Goal: Task Accomplishment & Management: Use online tool/utility

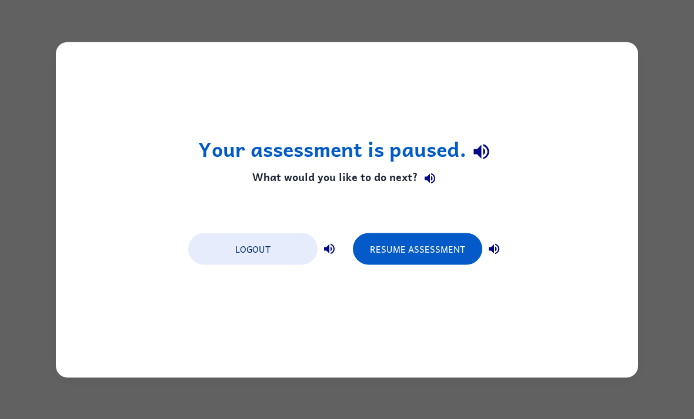
click at [266, 246] on button "Logout" at bounding box center [252, 249] width 129 height 32
click at [438, 262] on button "Resume Assessment" at bounding box center [417, 249] width 129 height 32
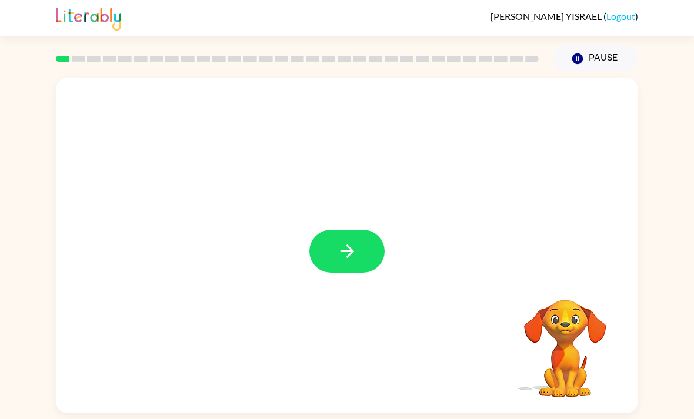
click at [364, 254] on button "button" at bounding box center [346, 251] width 75 height 43
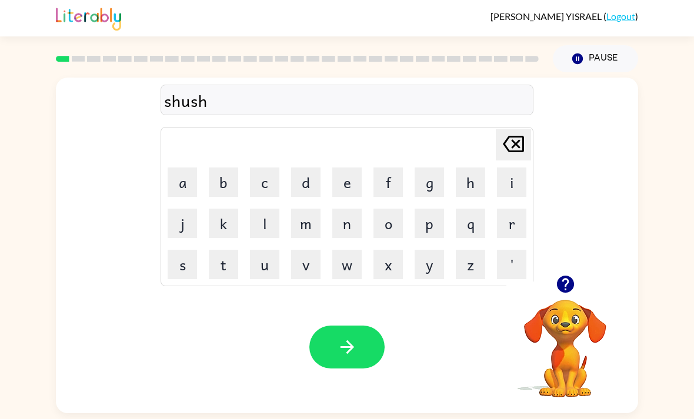
click at [566, 294] on icon "button" at bounding box center [565, 284] width 21 height 21
click at [350, 366] on button "button" at bounding box center [346, 347] width 75 height 43
click at [360, 356] on button "button" at bounding box center [346, 347] width 75 height 43
click at [563, 294] on icon "button" at bounding box center [565, 284] width 21 height 21
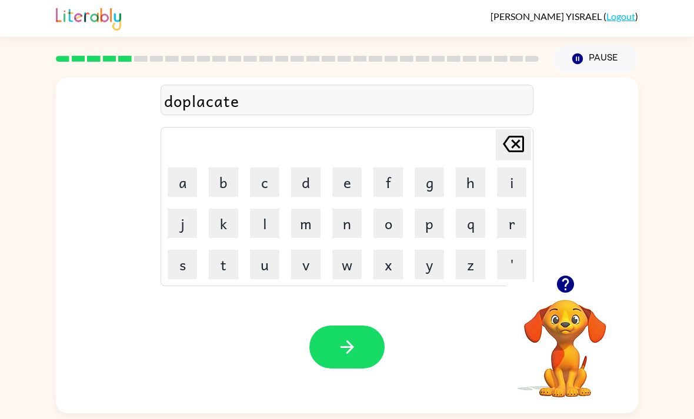
click at [350, 337] on icon "button" at bounding box center [347, 347] width 21 height 21
click at [555, 269] on div at bounding box center [565, 284] width 118 height 30
click at [562, 269] on button "button" at bounding box center [565, 284] width 30 height 30
click at [357, 326] on button "button" at bounding box center [346, 347] width 75 height 43
click at [571, 274] on icon "button" at bounding box center [565, 284] width 21 height 21
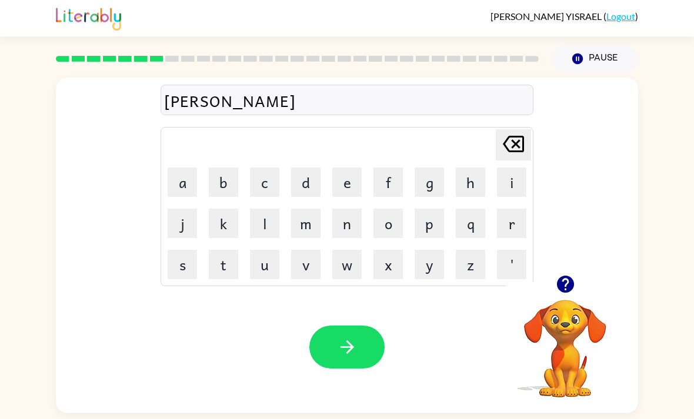
click at [365, 326] on button "button" at bounding box center [346, 347] width 75 height 43
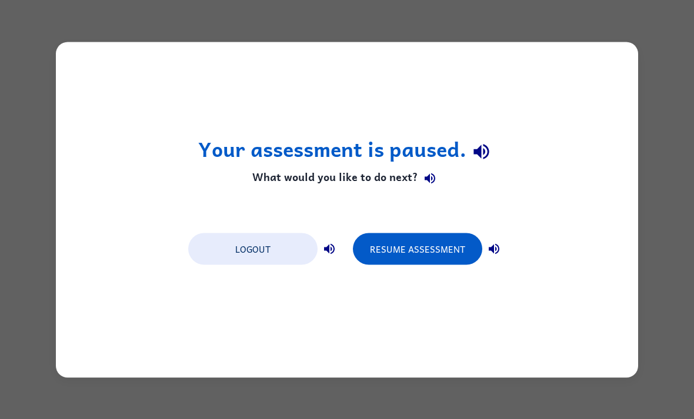
scroll to position [0, 0]
click at [435, 238] on button "Resume Assessment" at bounding box center [417, 249] width 129 height 32
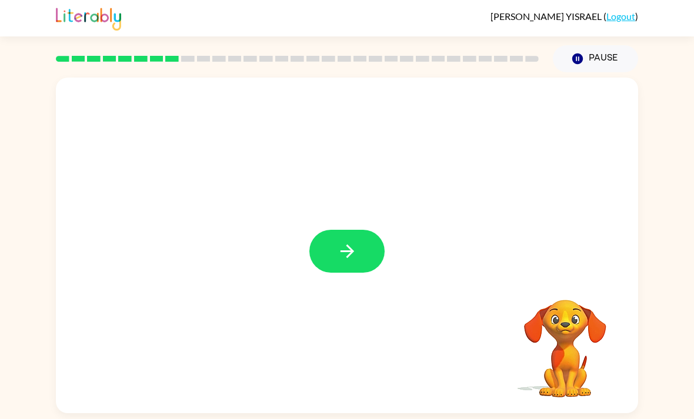
click at [372, 257] on button "button" at bounding box center [346, 251] width 75 height 43
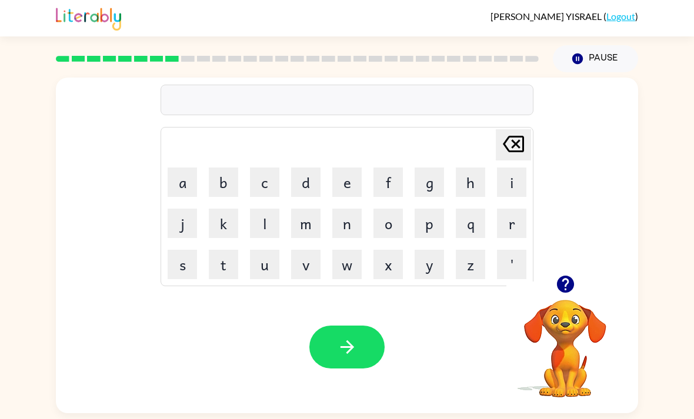
click at [463, 107] on div at bounding box center [346, 100] width 373 height 31
click at [468, 109] on div at bounding box center [346, 100] width 373 height 31
click at [576, 276] on div at bounding box center [565, 284] width 118 height 30
click at [555, 299] on div at bounding box center [565, 284] width 118 height 30
click at [567, 275] on button "button" at bounding box center [565, 284] width 30 height 30
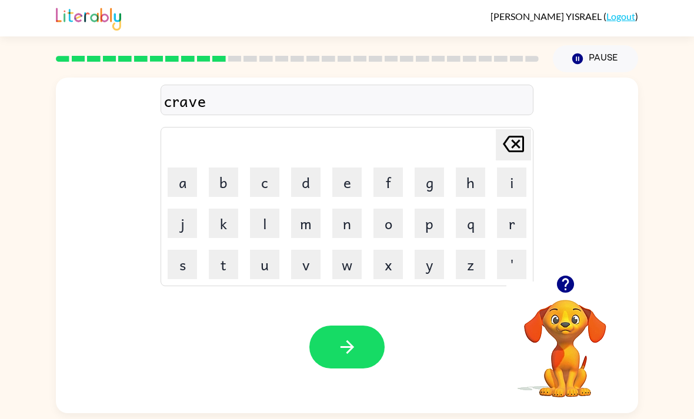
click at [368, 347] on button "button" at bounding box center [346, 347] width 75 height 43
click at [355, 357] on icon "button" at bounding box center [347, 347] width 21 height 21
click at [359, 355] on button "button" at bounding box center [346, 347] width 75 height 43
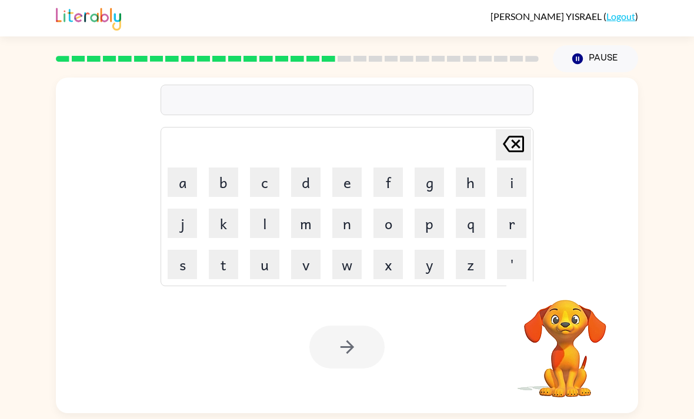
click at [437, 180] on button "g" at bounding box center [428, 182] width 29 height 29
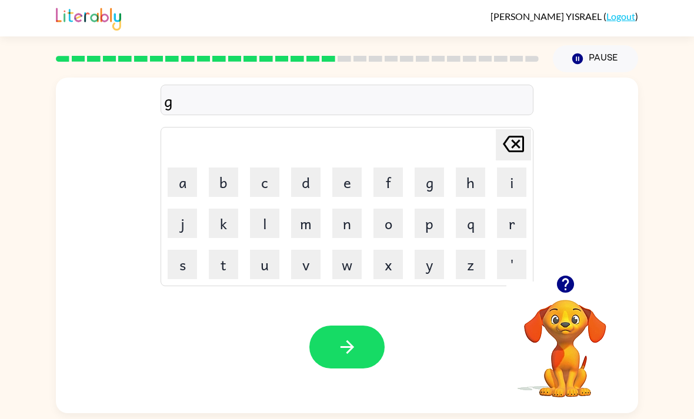
click at [513, 227] on button "r" at bounding box center [511, 223] width 29 height 29
click at [391, 223] on button "o" at bounding box center [387, 223] width 29 height 29
click at [304, 226] on button "m" at bounding box center [305, 223] width 29 height 29
click at [347, 185] on button "e" at bounding box center [346, 182] width 29 height 29
click at [515, 187] on button "i" at bounding box center [511, 182] width 29 height 29
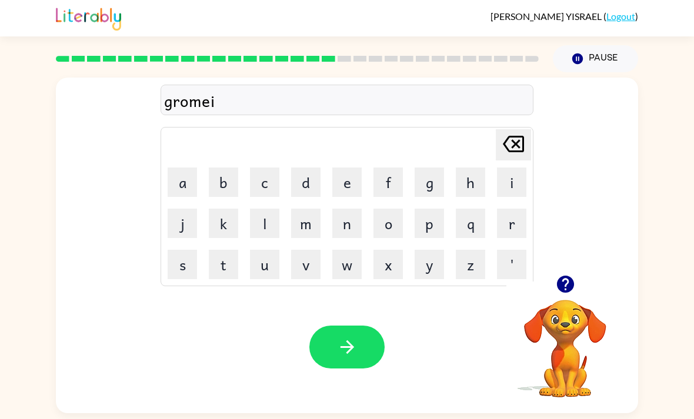
click at [527, 135] on icon "Delete Delete last character input" at bounding box center [513, 144] width 28 height 28
click at [526, 135] on icon "Delete Delete last character input" at bounding box center [513, 144] width 28 height 28
click at [516, 181] on button "i" at bounding box center [511, 182] width 29 height 29
click at [348, 189] on button "e" at bounding box center [346, 182] width 29 height 29
click at [187, 264] on button "s" at bounding box center [182, 264] width 29 height 29
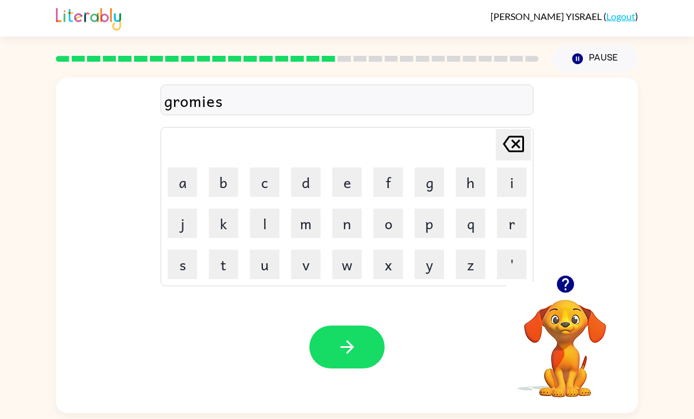
click at [220, 261] on button "t" at bounding box center [223, 264] width 29 height 29
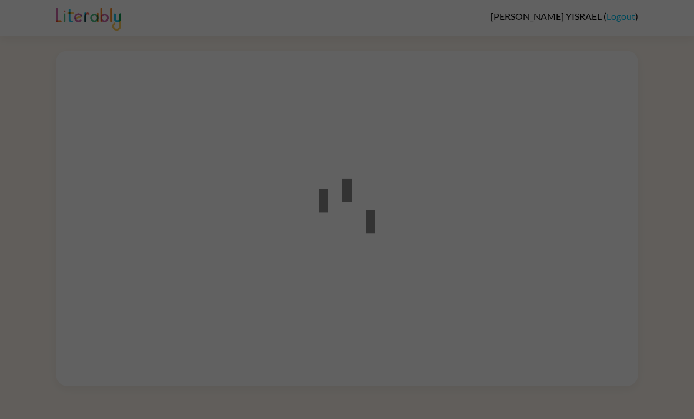
scroll to position [38, 0]
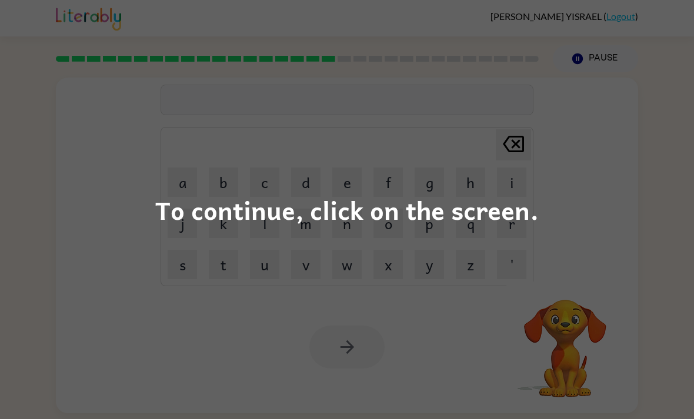
click at [425, 268] on div "To continue, click on the screen." at bounding box center [347, 209] width 694 height 419
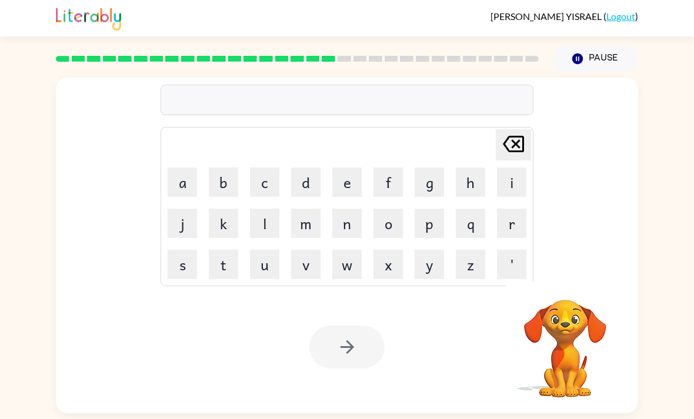
click at [442, 250] on button "y" at bounding box center [428, 264] width 29 height 29
click at [514, 130] on icon "Delete Delete last character input" at bounding box center [513, 144] width 28 height 28
click at [440, 168] on button "g" at bounding box center [428, 182] width 29 height 29
click at [505, 209] on button "r" at bounding box center [511, 223] width 29 height 29
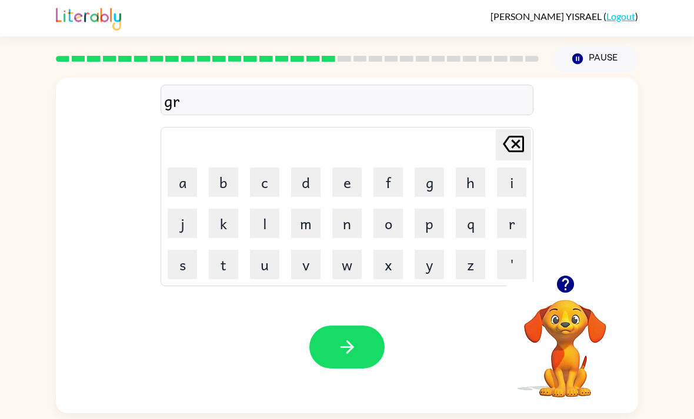
click at [385, 209] on button "o" at bounding box center [387, 223] width 29 height 29
click at [310, 209] on button "m" at bounding box center [305, 223] width 29 height 29
click at [475, 209] on button "q" at bounding box center [470, 223] width 29 height 29
click at [513, 130] on icon "Delete Delete last character input" at bounding box center [513, 144] width 28 height 28
click at [427, 209] on button "p" at bounding box center [428, 223] width 29 height 29
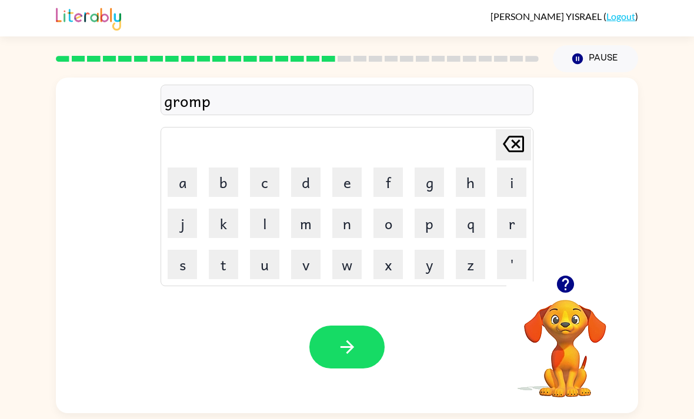
click at [350, 168] on button "e" at bounding box center [346, 182] width 29 height 29
click at [518, 168] on button "i" at bounding box center [511, 182] width 29 height 29
click at [226, 250] on button "t" at bounding box center [223, 264] width 29 height 29
click at [351, 337] on icon "button" at bounding box center [347, 347] width 21 height 21
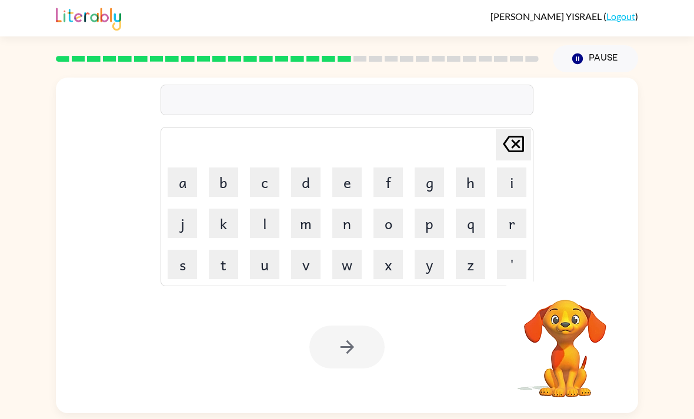
click at [502, 168] on button "i" at bounding box center [511, 182] width 29 height 29
click at [351, 209] on button "n" at bounding box center [346, 223] width 29 height 29
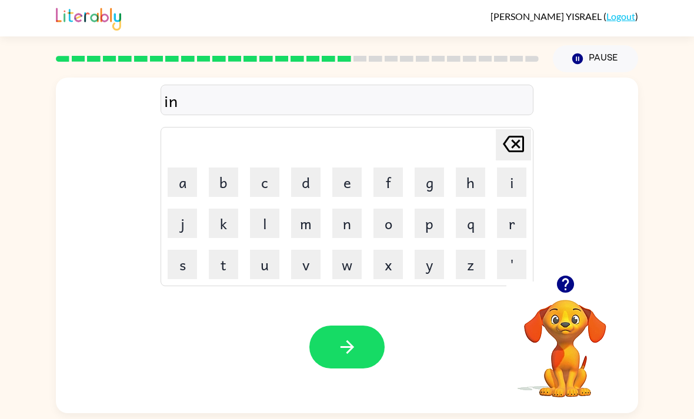
click at [272, 168] on button "c" at bounding box center [264, 182] width 29 height 29
click at [513, 209] on button "r" at bounding box center [511, 223] width 29 height 29
click at [351, 168] on button "e" at bounding box center [346, 182] width 29 height 29
click at [309, 168] on button "d" at bounding box center [305, 182] width 29 height 29
click at [225, 168] on button "b" at bounding box center [223, 182] width 29 height 29
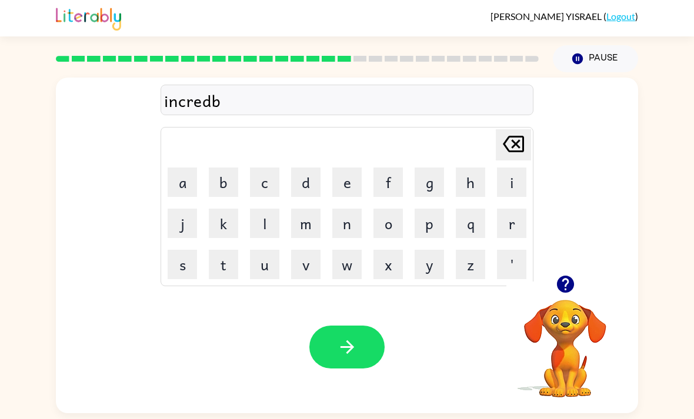
click at [260, 250] on button "u" at bounding box center [264, 264] width 29 height 29
click at [270, 209] on button "l" at bounding box center [264, 223] width 29 height 29
click at [355, 337] on icon "button" at bounding box center [347, 347] width 21 height 21
click at [565, 274] on icon "button" at bounding box center [565, 284] width 21 height 21
click at [266, 209] on button "l" at bounding box center [264, 223] width 29 height 29
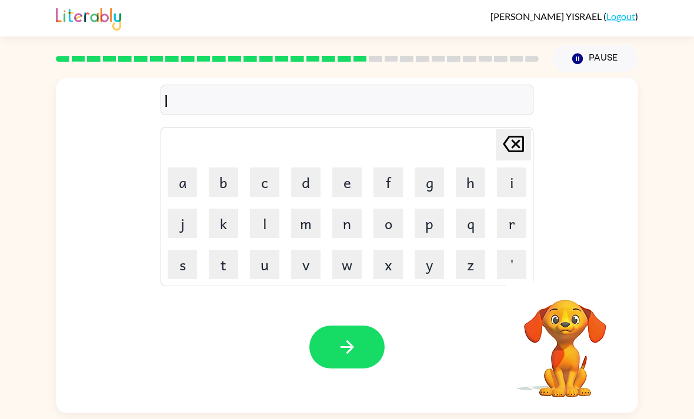
click at [523, 168] on button "i" at bounding box center [511, 182] width 29 height 29
click at [175, 250] on button "s" at bounding box center [182, 264] width 29 height 29
click at [525, 168] on button "i" at bounding box center [511, 182] width 29 height 29
click at [353, 209] on button "n" at bounding box center [346, 223] width 29 height 29
click at [563, 276] on icon "button" at bounding box center [564, 284] width 17 height 17
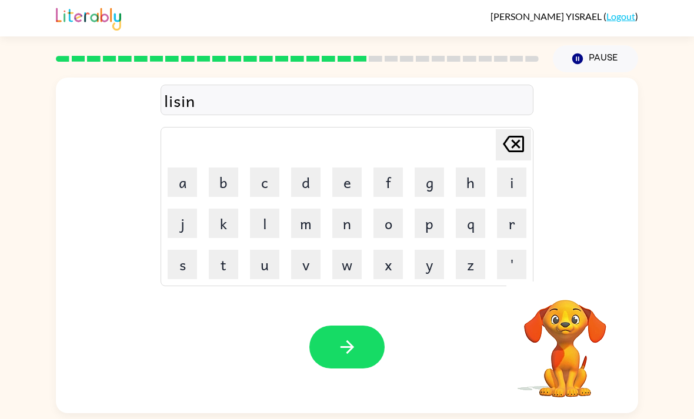
click at [225, 250] on button "t" at bounding box center [223, 264] width 29 height 29
click at [511, 130] on icon "Delete Delete last character input" at bounding box center [513, 144] width 28 height 28
click at [354, 168] on button "e" at bounding box center [346, 182] width 29 height 29
click at [223, 250] on button "t" at bounding box center [223, 264] width 29 height 29
click at [357, 337] on icon "button" at bounding box center [347, 347] width 21 height 21
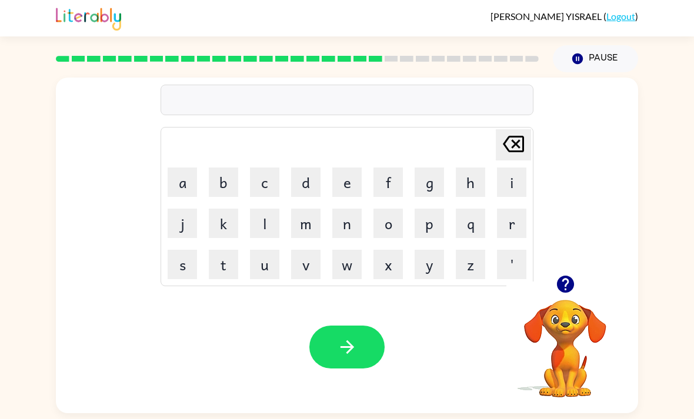
click at [267, 250] on button "u" at bounding box center [264, 264] width 29 height 29
click at [500, 130] on icon "Delete Delete last character input" at bounding box center [513, 144] width 28 height 28
click at [350, 209] on button "n" at bounding box center [346, 223] width 29 height 29
click at [394, 209] on button "o" at bounding box center [387, 223] width 29 height 29
click at [311, 209] on button "m" at bounding box center [305, 223] width 29 height 29
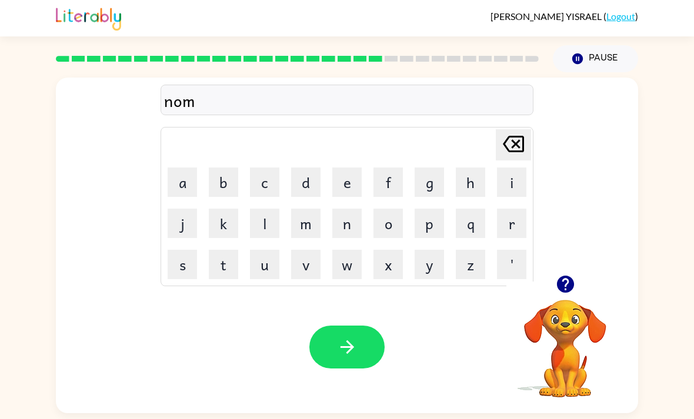
click at [268, 250] on button "u" at bounding box center [264, 264] width 29 height 29
click at [348, 209] on button "n" at bounding box center [346, 223] width 29 height 29
click at [188, 168] on button "a" at bounding box center [182, 182] width 29 height 29
click at [220, 250] on button "t" at bounding box center [223, 264] width 29 height 29
click at [353, 289] on div "Your browser must support playing .mp4 files to use Literably. Please try using…" at bounding box center [347, 347] width 582 height 132
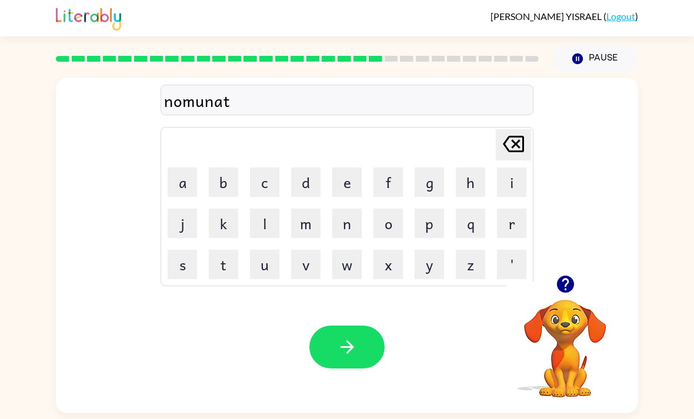
click at [353, 337] on icon "button" at bounding box center [347, 347] width 21 height 21
click at [180, 250] on button "s" at bounding box center [182, 264] width 29 height 29
click at [569, 274] on icon "button" at bounding box center [565, 284] width 21 height 21
click at [214, 250] on button "t" at bounding box center [223, 264] width 29 height 29
click at [187, 168] on button "a" at bounding box center [182, 182] width 29 height 29
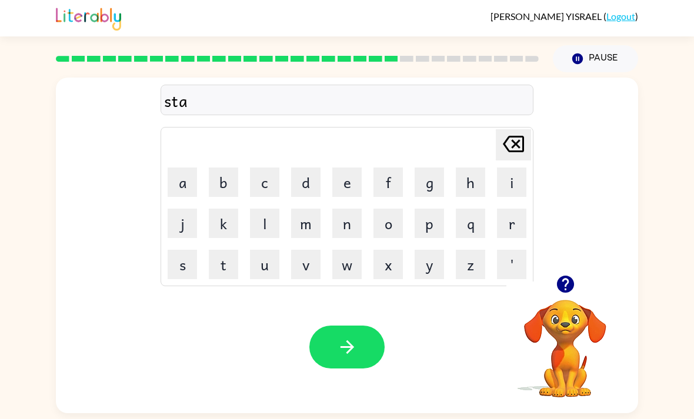
click at [359, 209] on button "n" at bounding box center [346, 223] width 29 height 29
click at [570, 276] on icon "button" at bounding box center [564, 284] width 17 height 17
click at [350, 168] on button "e" at bounding box center [346, 182] width 29 height 29
click at [351, 209] on button "n" at bounding box center [346, 223] width 29 height 29
click at [344, 337] on icon "button" at bounding box center [347, 347] width 21 height 21
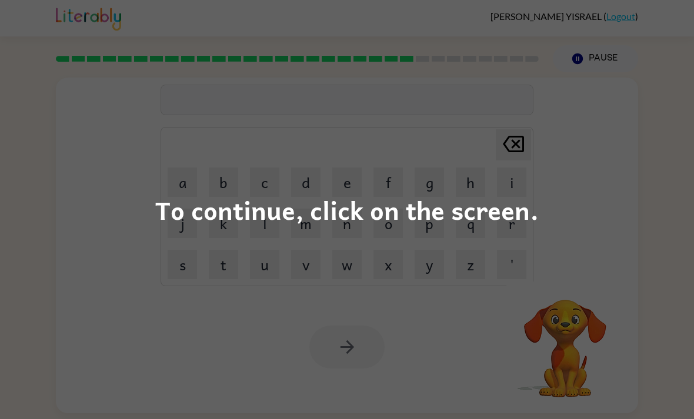
click at [431, 210] on div "To continue, click on the screen." at bounding box center [346, 210] width 383 height 40
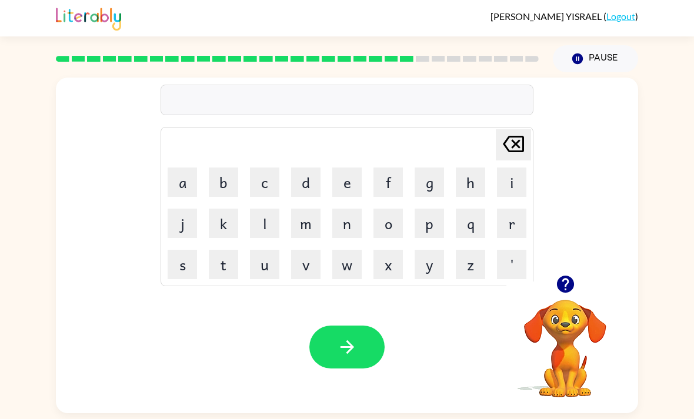
click at [348, 265] on button "w" at bounding box center [346, 264] width 29 height 29
click at [393, 230] on button "o" at bounding box center [387, 223] width 29 height 29
click at [514, 222] on button "r" at bounding box center [511, 223] width 29 height 29
click at [314, 180] on button "d" at bounding box center [305, 182] width 29 height 29
click at [353, 189] on button "e" at bounding box center [346, 182] width 29 height 29
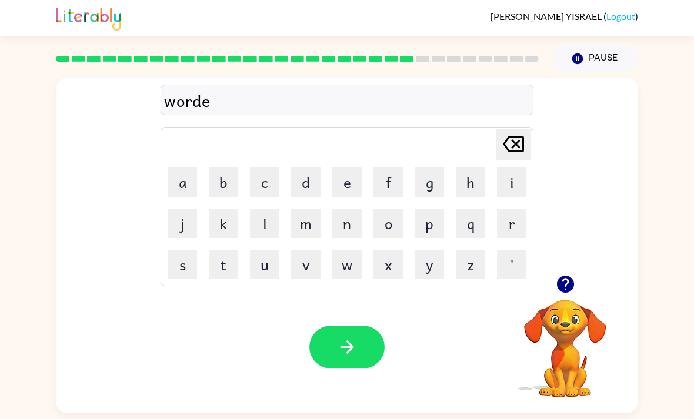
click at [505, 152] on icon "[PERSON_NAME] last character input" at bounding box center [513, 144] width 28 height 28
click at [508, 145] on icon "[PERSON_NAME] last character input" at bounding box center [513, 144] width 28 height 28
click at [351, 180] on button "e" at bounding box center [346, 182] width 29 height 29
click at [508, 140] on icon at bounding box center [513, 144] width 21 height 16
click at [311, 175] on button "d" at bounding box center [305, 182] width 29 height 29
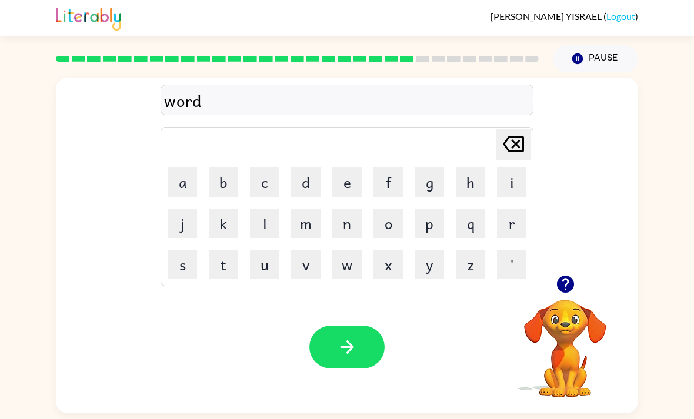
click at [340, 190] on button "e" at bounding box center [346, 182] width 29 height 29
click at [567, 293] on icon "button" at bounding box center [564, 284] width 17 height 17
click at [357, 369] on button "button" at bounding box center [346, 347] width 75 height 43
click at [513, 219] on button "r" at bounding box center [511, 223] width 29 height 29
click at [257, 272] on button "u" at bounding box center [264, 264] width 29 height 29
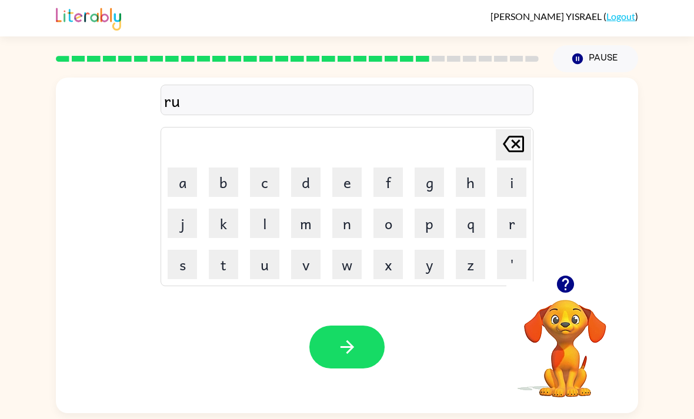
click at [260, 235] on button "l" at bounding box center [264, 223] width 29 height 29
click at [192, 173] on button "a" at bounding box center [182, 182] width 29 height 29
click at [217, 270] on button "t" at bounding box center [223, 264] width 29 height 29
click at [516, 192] on button "i" at bounding box center [511, 182] width 29 height 29
click at [348, 192] on button "e" at bounding box center [346, 182] width 29 height 29
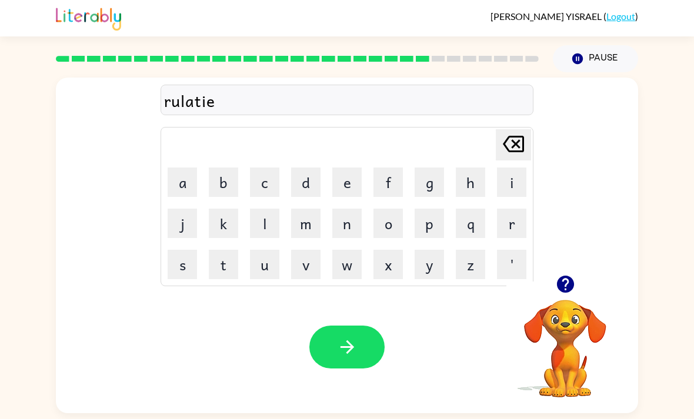
click at [303, 179] on button "d" at bounding box center [305, 182] width 29 height 29
click at [355, 337] on button "button" at bounding box center [346, 347] width 75 height 43
click at [571, 276] on icon "button" at bounding box center [564, 284] width 17 height 17
click at [267, 168] on button "c" at bounding box center [264, 182] width 29 height 29
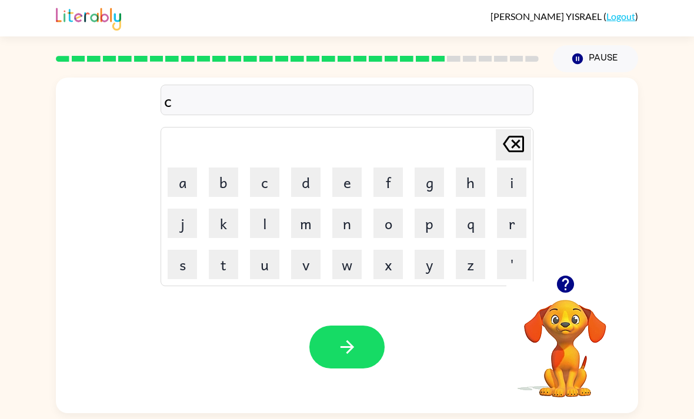
click at [514, 168] on button "i" at bounding box center [511, 182] width 29 height 29
click at [511, 130] on icon "[PERSON_NAME] last character input" at bounding box center [513, 144] width 28 height 28
click at [518, 130] on icon "[PERSON_NAME] last character input" at bounding box center [513, 144] width 28 height 28
click at [226, 209] on button "k" at bounding box center [223, 223] width 29 height 29
click at [514, 168] on button "i" at bounding box center [511, 182] width 29 height 29
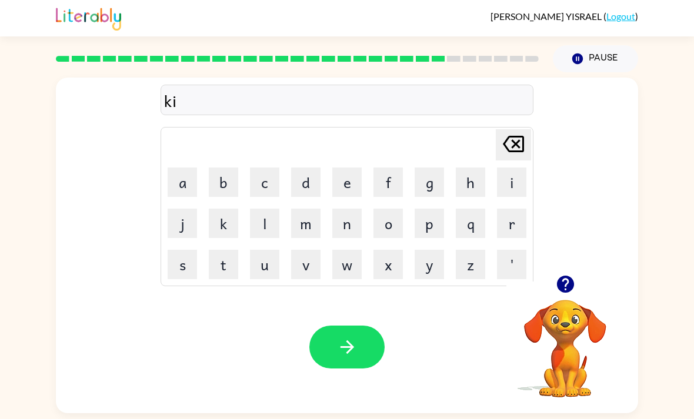
click at [226, 250] on button "t" at bounding box center [223, 264] width 29 height 29
click at [512, 168] on button "i" at bounding box center [511, 182] width 29 height 29
click at [347, 209] on button "n" at bounding box center [346, 223] width 29 height 29
click at [507, 168] on button "i" at bounding box center [511, 182] width 29 height 29
click at [506, 168] on button "i" at bounding box center [511, 182] width 29 height 29
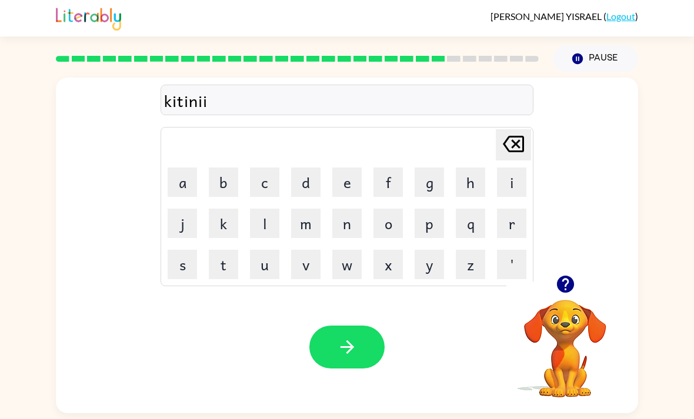
click at [514, 136] on icon at bounding box center [513, 144] width 21 height 16
click at [515, 136] on icon at bounding box center [513, 144] width 21 height 16
click at [514, 130] on icon "Delete Delete last character input" at bounding box center [513, 144] width 28 height 28
click at [350, 168] on button "e" at bounding box center [346, 182] width 29 height 29
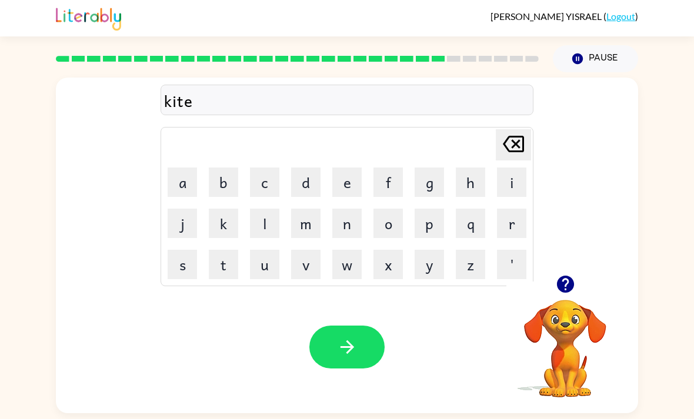
click at [343, 209] on button "n" at bounding box center [346, 223] width 29 height 29
click at [366, 326] on button "button" at bounding box center [346, 347] width 75 height 43
click at [563, 274] on icon "button" at bounding box center [565, 284] width 21 height 21
click at [304, 168] on button "d" at bounding box center [305, 182] width 29 height 29
click at [507, 168] on button "i" at bounding box center [511, 182] width 29 height 29
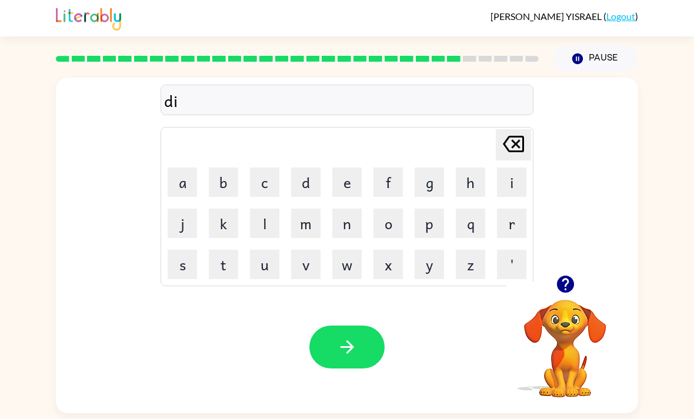
click at [427, 209] on button "p" at bounding box center [428, 223] width 29 height 29
click at [180, 168] on button "a" at bounding box center [182, 182] width 29 height 29
click at [518, 209] on button "r" at bounding box center [511, 223] width 29 height 29
click at [220, 250] on button "t" at bounding box center [223, 264] width 29 height 29
click at [307, 209] on button "m" at bounding box center [305, 223] width 29 height 29
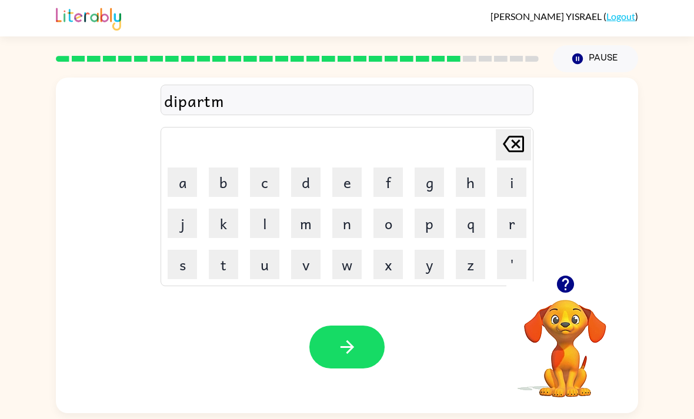
click at [503, 168] on button "i" at bounding box center [511, 182] width 29 height 29
click at [346, 209] on button "n" at bounding box center [346, 223] width 29 height 29
click at [217, 250] on button "t" at bounding box center [223, 264] width 29 height 29
click at [357, 326] on button "button" at bounding box center [346, 347] width 75 height 43
click at [187, 250] on button "s" at bounding box center [182, 264] width 29 height 29
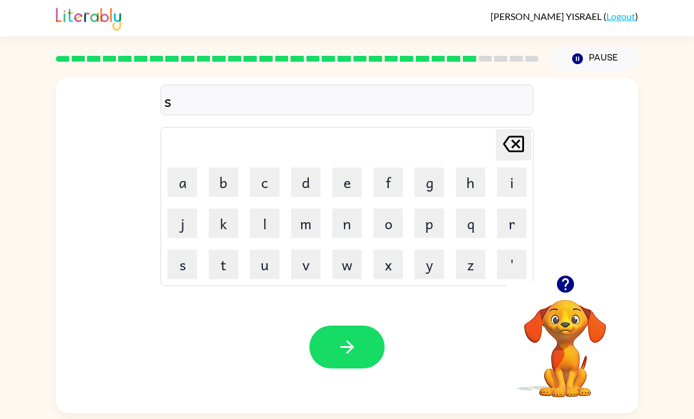
click at [266, 209] on button "l" at bounding box center [264, 223] width 29 height 29
click at [511, 168] on button "i" at bounding box center [511, 182] width 29 height 29
click at [225, 250] on button "t" at bounding box center [223, 264] width 29 height 29
click at [361, 326] on button "button" at bounding box center [346, 347] width 75 height 43
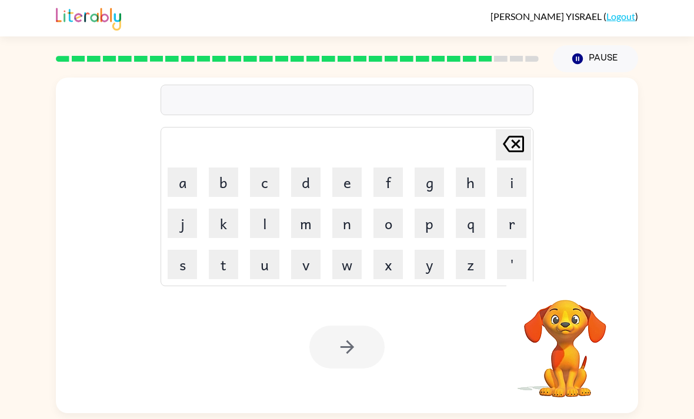
click at [264, 250] on button "u" at bounding box center [264, 264] width 29 height 29
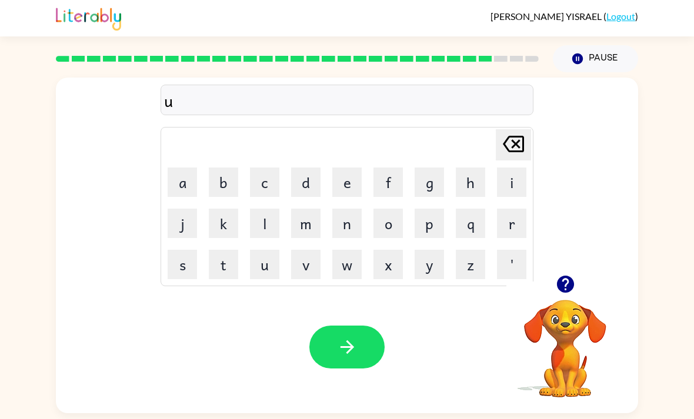
click at [353, 209] on button "n" at bounding box center [346, 223] width 29 height 29
click at [176, 168] on button "a" at bounding box center [182, 182] width 29 height 29
click at [313, 250] on button "v" at bounding box center [305, 264] width 29 height 29
click at [508, 209] on button "r" at bounding box center [511, 223] width 29 height 29
click at [183, 250] on button "s" at bounding box center [182, 264] width 29 height 29
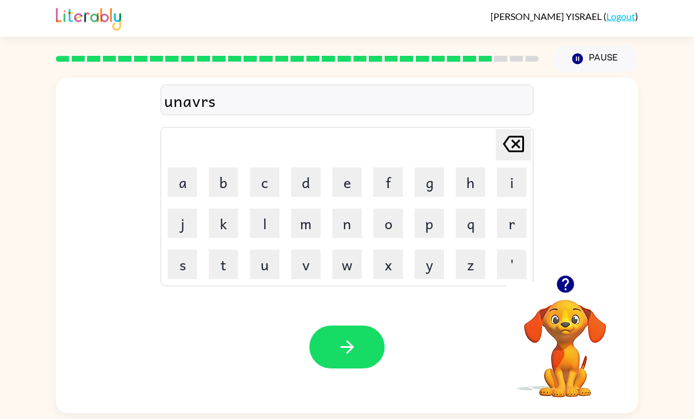
click at [352, 337] on icon "button" at bounding box center [347, 347] width 21 height 21
click at [180, 250] on button "s" at bounding box center [182, 264] width 29 height 29
click at [510, 168] on button "i" at bounding box center [511, 182] width 29 height 29
click at [259, 209] on button "l" at bounding box center [264, 223] width 29 height 29
click at [515, 209] on button "r" at bounding box center [511, 223] width 29 height 29
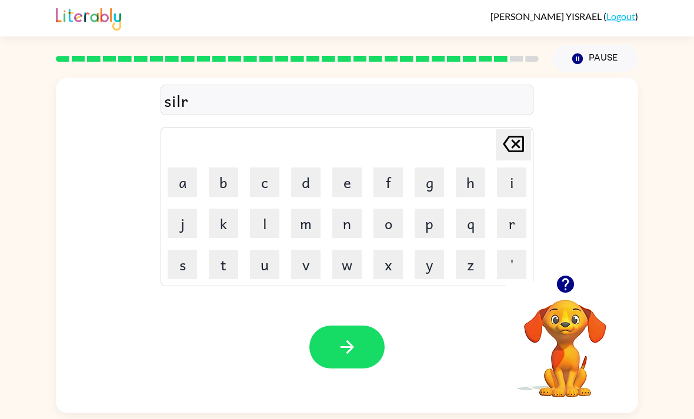
click at [352, 250] on button "w" at bounding box center [346, 264] width 29 height 29
click at [193, 168] on button "a" at bounding box center [182, 182] width 29 height 29
click at [515, 209] on button "r" at bounding box center [511, 223] width 29 height 29
click at [347, 168] on button "e" at bounding box center [346, 182] width 29 height 29
click at [353, 337] on icon "button" at bounding box center [347, 347] width 21 height 21
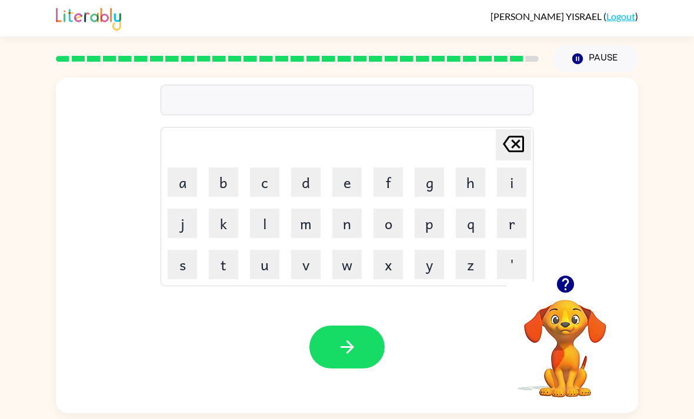
click at [514, 168] on button "i" at bounding box center [511, 182] width 29 height 29
click at [345, 209] on button "n" at bounding box center [346, 223] width 29 height 29
click at [270, 168] on button "c" at bounding box center [264, 182] width 29 height 29
click at [397, 209] on button "o" at bounding box center [387, 223] width 29 height 29
click at [354, 209] on button "n" at bounding box center [346, 223] width 29 height 29
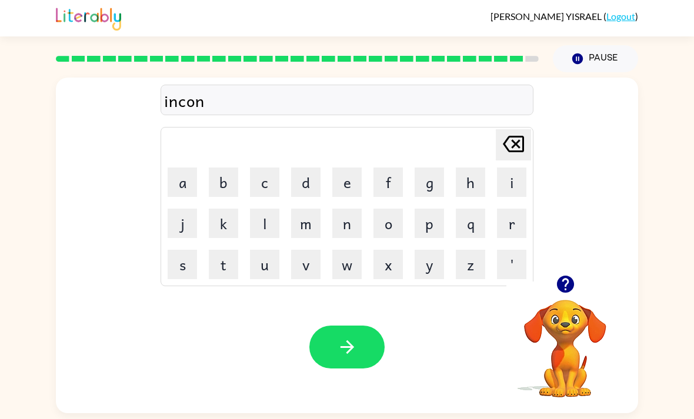
click at [225, 250] on button "t" at bounding box center [223, 264] width 29 height 29
click at [523, 209] on button "r" at bounding box center [511, 223] width 29 height 29
click at [353, 337] on icon "button" at bounding box center [347, 347] width 21 height 21
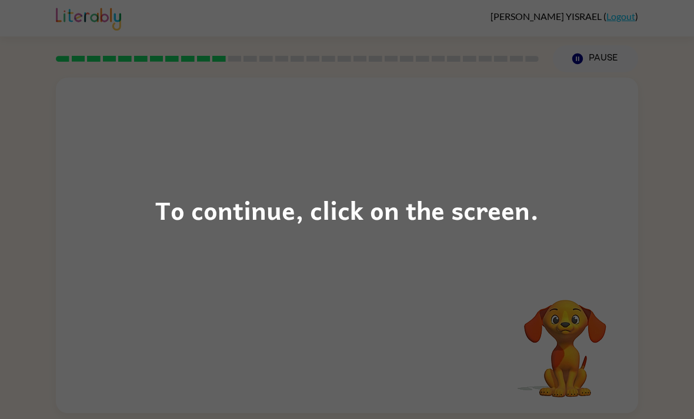
click at [550, 210] on div "To continue, click on the screen." at bounding box center [347, 209] width 694 height 419
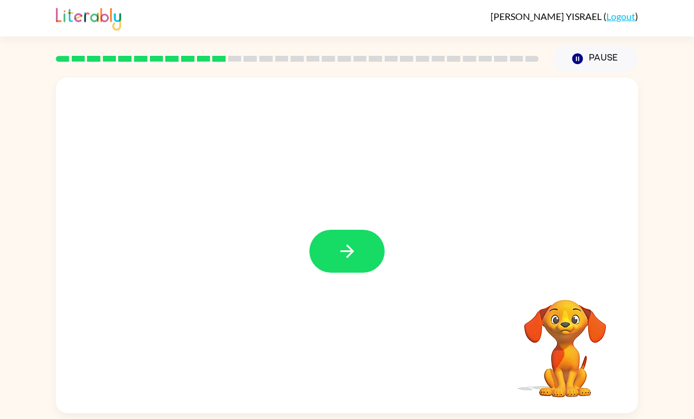
click at [361, 251] on button "button" at bounding box center [346, 251] width 75 height 43
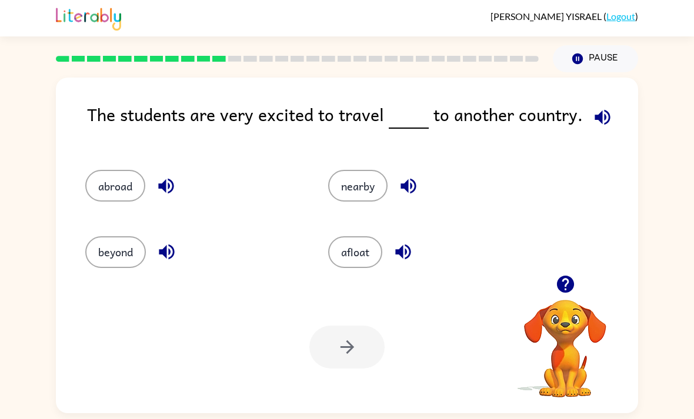
click at [370, 359] on div at bounding box center [346, 347] width 75 height 43
click at [369, 359] on div at bounding box center [346, 347] width 75 height 43
click at [370, 362] on div at bounding box center [346, 347] width 75 height 43
click at [108, 190] on button "abroad" at bounding box center [115, 186] width 60 height 32
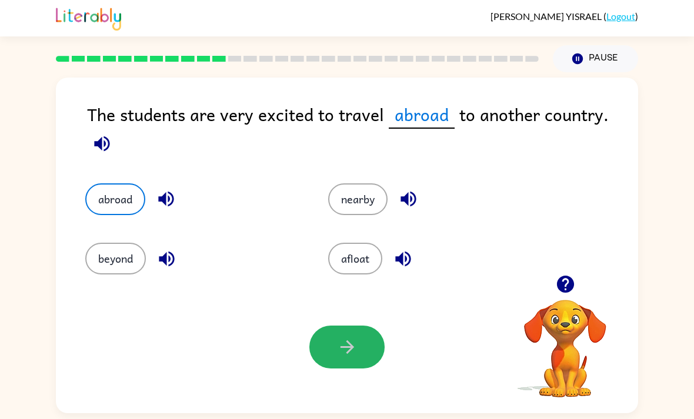
click at [341, 364] on button "button" at bounding box center [346, 347] width 75 height 43
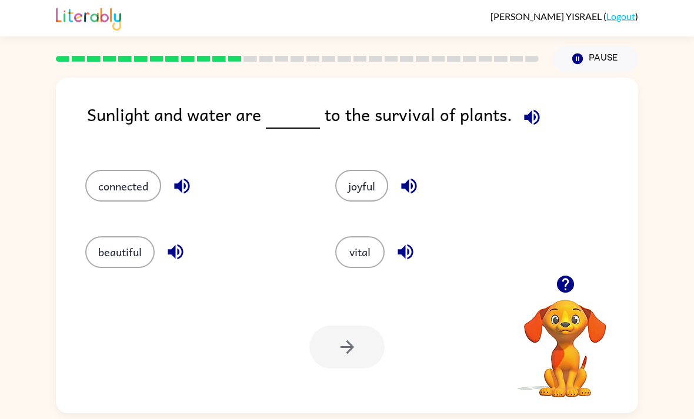
click at [136, 195] on button "connected" at bounding box center [123, 186] width 76 height 32
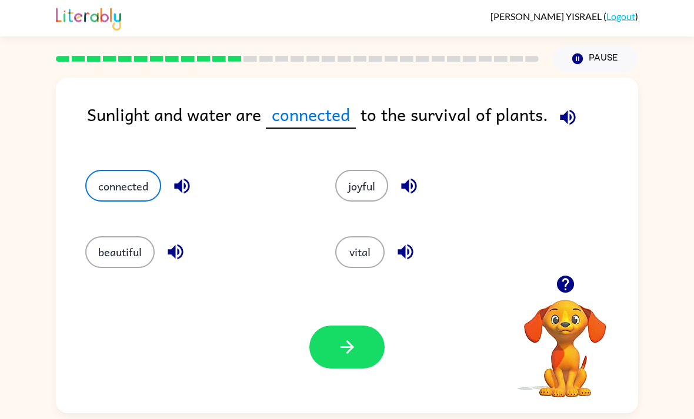
click at [347, 357] on icon "button" at bounding box center [347, 347] width 21 height 21
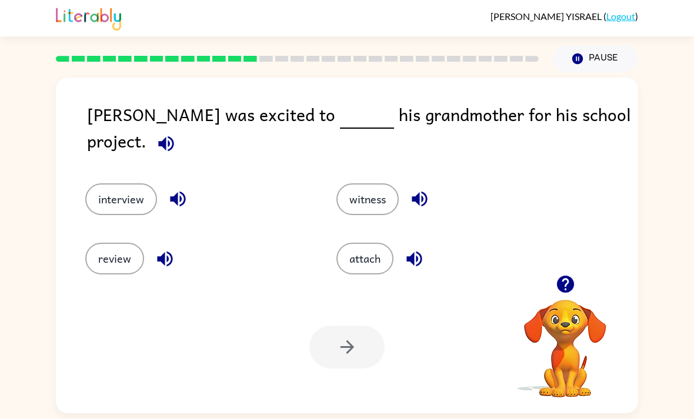
click at [132, 183] on button "interview" at bounding box center [121, 199] width 72 height 32
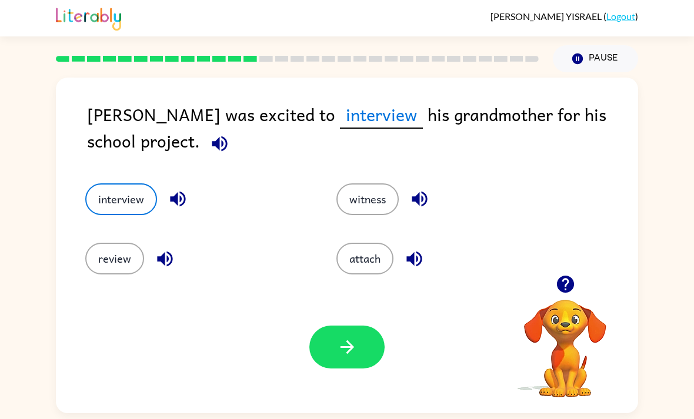
click at [353, 351] on icon "button" at bounding box center [347, 347] width 21 height 21
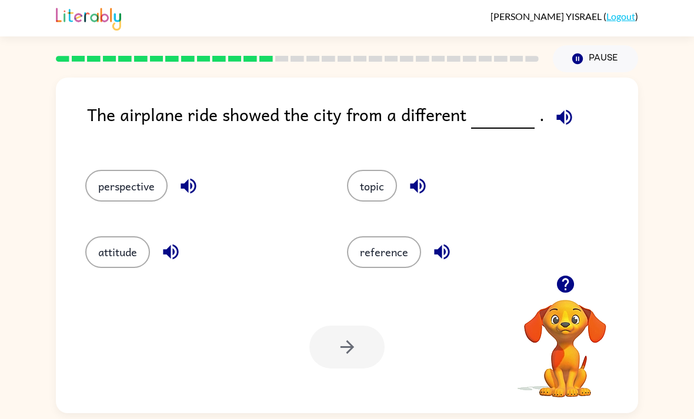
click at [153, 193] on button "perspective" at bounding box center [126, 186] width 82 height 32
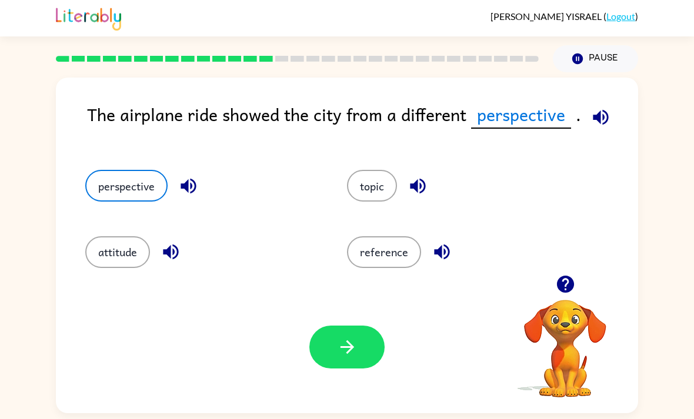
click at [360, 359] on button "button" at bounding box center [346, 347] width 75 height 43
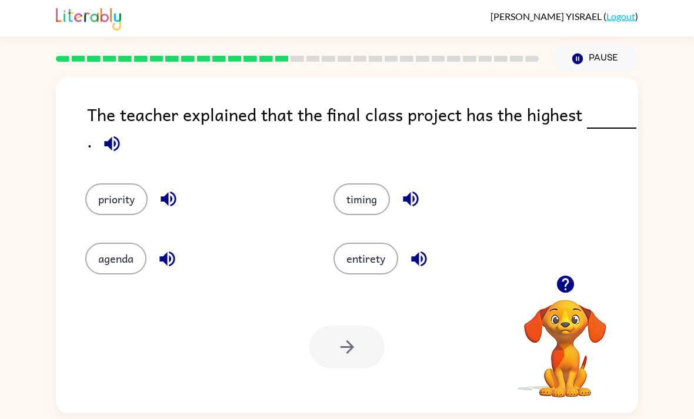
click at [126, 258] on button "agenda" at bounding box center [115, 259] width 61 height 32
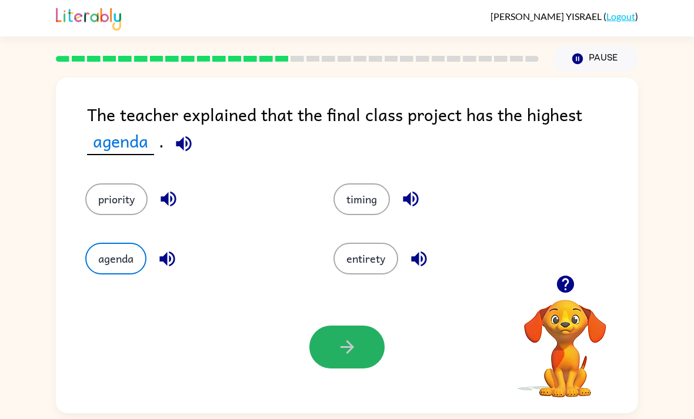
click at [378, 353] on button "button" at bounding box center [346, 347] width 75 height 43
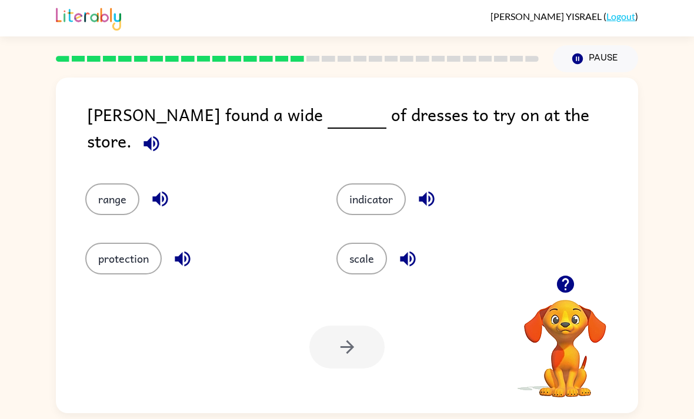
click at [120, 187] on button "range" at bounding box center [112, 199] width 54 height 32
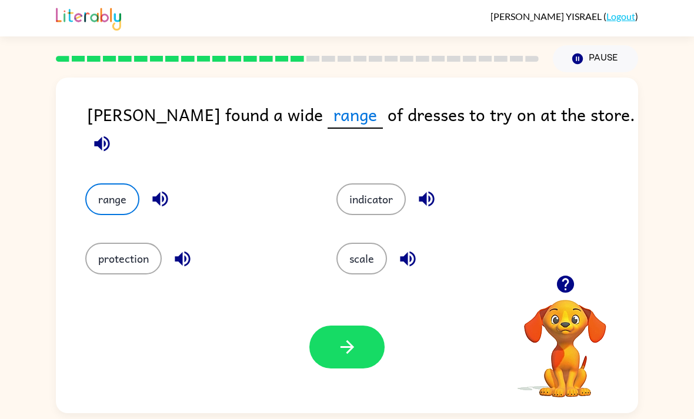
click at [361, 360] on button "button" at bounding box center [346, 347] width 75 height 43
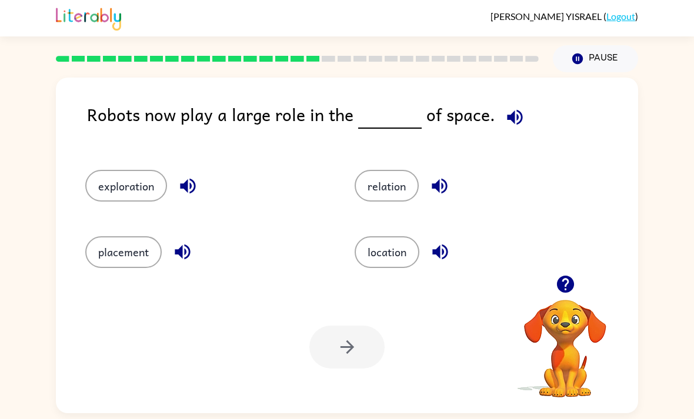
click at [146, 193] on button "exploration" at bounding box center [126, 186] width 82 height 32
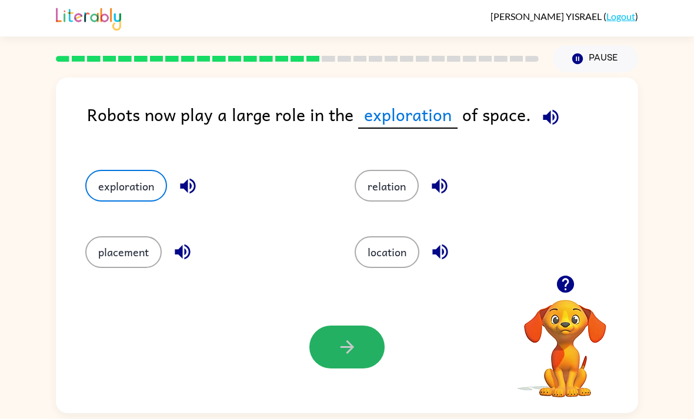
click at [353, 349] on icon "button" at bounding box center [347, 347] width 21 height 21
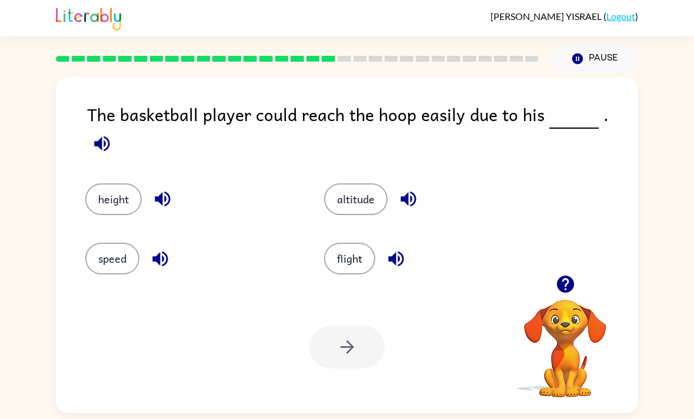
click at [111, 188] on button "height" at bounding box center [113, 199] width 56 height 32
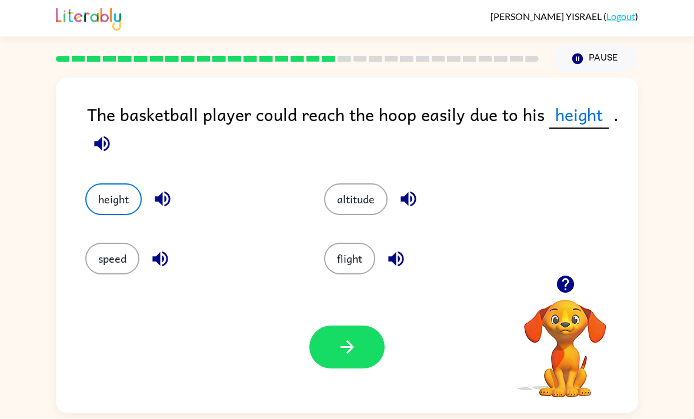
click at [372, 364] on button "button" at bounding box center [346, 347] width 75 height 43
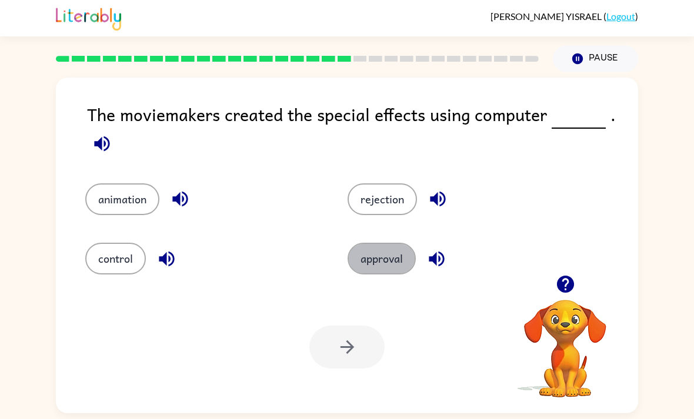
click at [383, 274] on button "approval" at bounding box center [381, 259] width 68 height 32
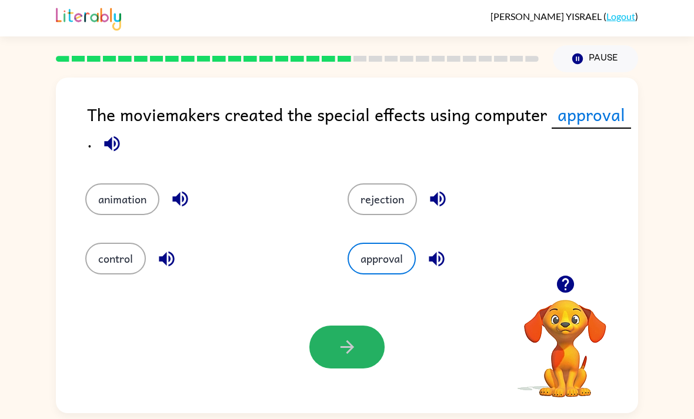
click at [364, 356] on button "button" at bounding box center [346, 347] width 75 height 43
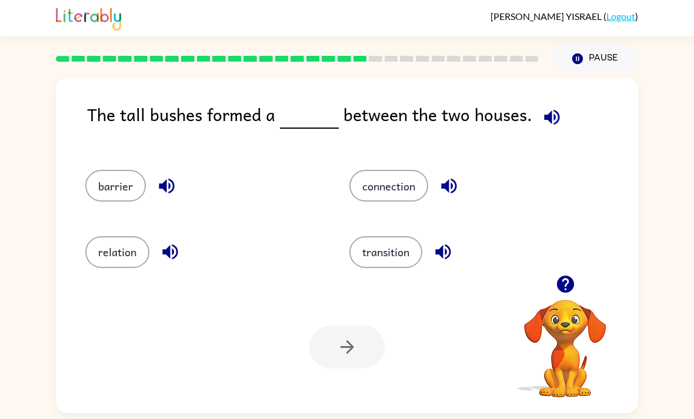
click at [123, 190] on button "barrier" at bounding box center [115, 186] width 61 height 32
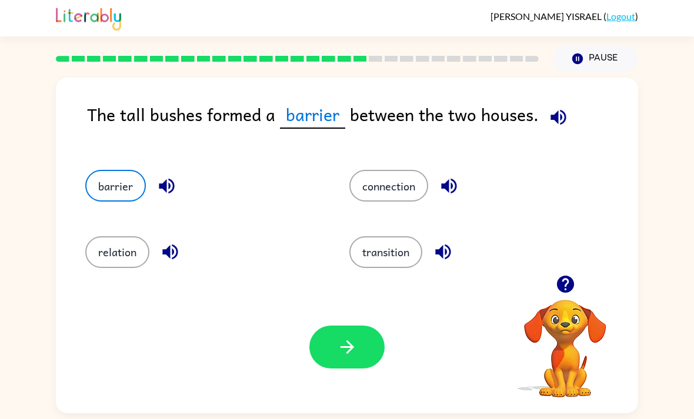
click at [375, 335] on button "button" at bounding box center [346, 347] width 75 height 43
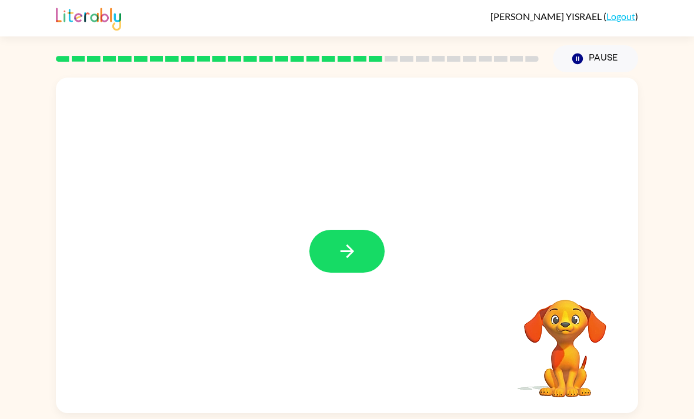
click at [560, 341] on video "Your browser must support playing .mp4 files to use Literably. Please try using…" at bounding box center [565, 341] width 118 height 118
click at [574, 349] on video "Your browser must support playing .mp4 files to use Literably. Please try using…" at bounding box center [565, 341] width 118 height 118
click at [361, 246] on button "button" at bounding box center [346, 251] width 75 height 43
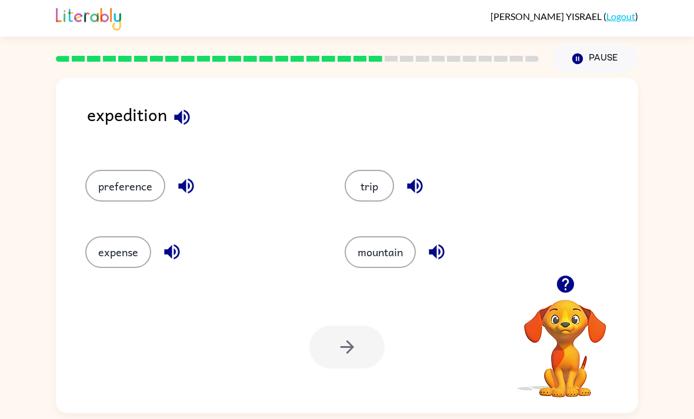
click at [185, 116] on icon "button" at bounding box center [181, 116] width 15 height 15
click at [192, 190] on icon "button" at bounding box center [185, 186] width 15 height 15
click at [174, 267] on button "button" at bounding box center [172, 252] width 30 height 30
click at [423, 185] on icon "button" at bounding box center [414, 186] width 21 height 21
click at [450, 260] on button "button" at bounding box center [436, 252] width 30 height 30
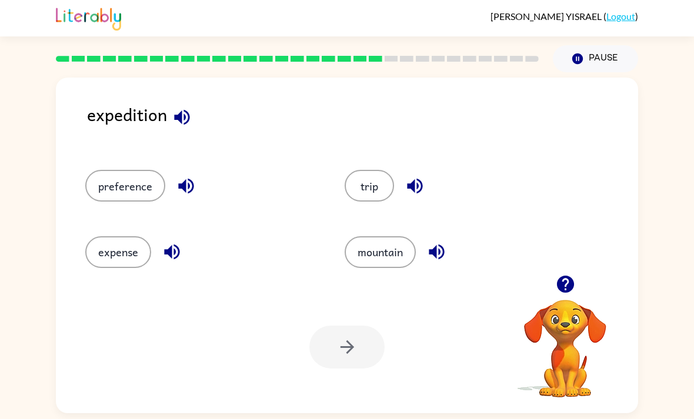
click at [197, 183] on button "button" at bounding box center [186, 186] width 30 height 30
click at [187, 187] on icon "button" at bounding box center [185, 186] width 15 height 15
click at [198, 244] on div "expense" at bounding box center [201, 252] width 232 height 32
click at [180, 259] on icon "button" at bounding box center [172, 252] width 21 height 21
click at [145, 254] on button "expense" at bounding box center [118, 252] width 66 height 32
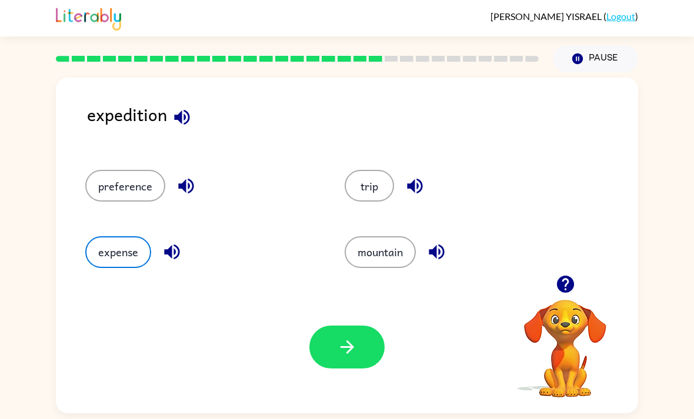
click at [341, 346] on icon "button" at bounding box center [347, 347] width 21 height 21
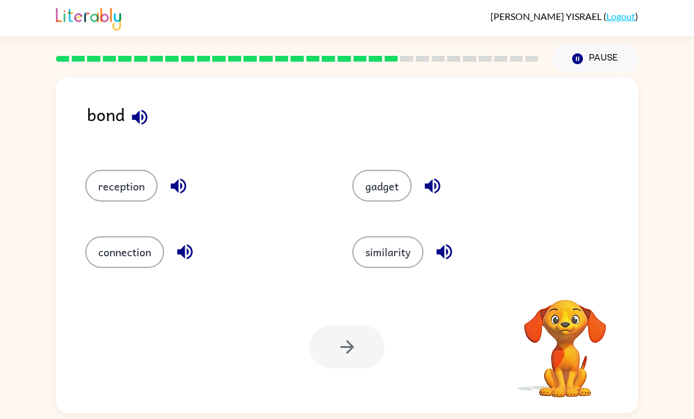
click at [147, 113] on icon "button" at bounding box center [139, 117] width 21 height 21
click at [186, 180] on icon "button" at bounding box center [178, 186] width 21 height 21
click at [189, 257] on icon "button" at bounding box center [184, 252] width 15 height 15
click at [451, 170] on div "gadget" at bounding box center [463, 181] width 267 height 66
click at [438, 182] on icon "button" at bounding box center [432, 186] width 21 height 21
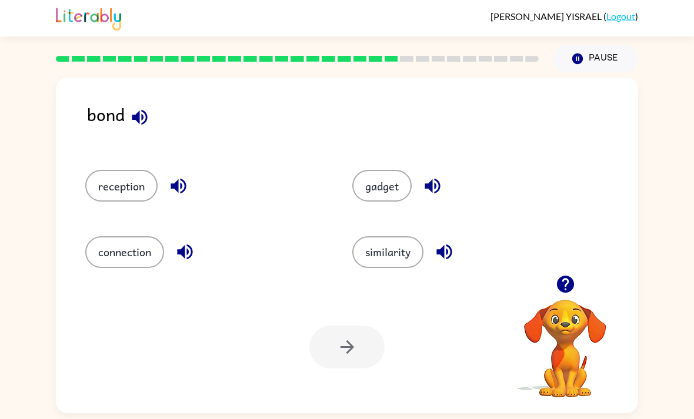
click at [443, 260] on icon "button" at bounding box center [443, 252] width 15 height 15
click at [143, 253] on button "connection" at bounding box center [124, 252] width 79 height 32
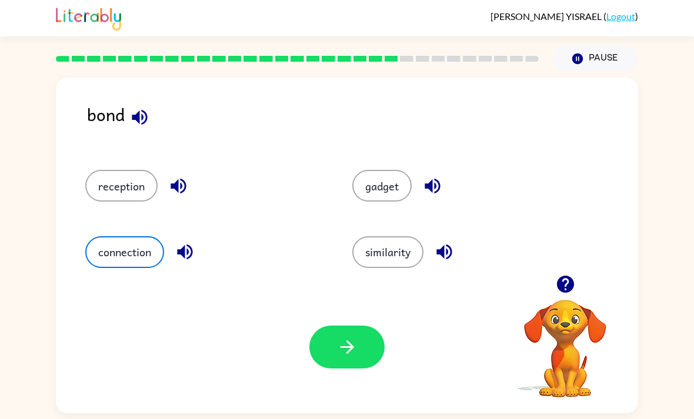
click at [387, 242] on button "similarity" at bounding box center [387, 252] width 71 height 32
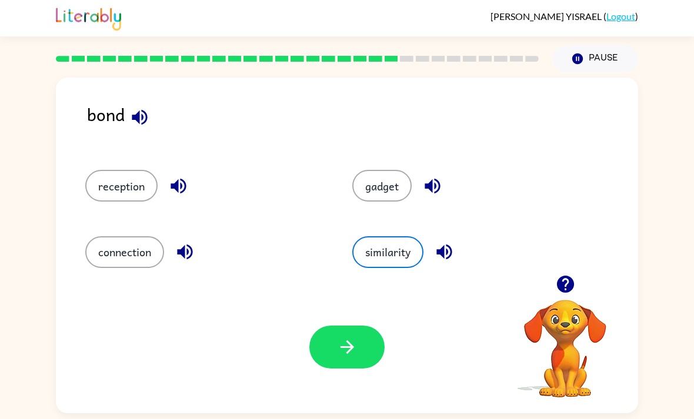
click at [340, 357] on icon "button" at bounding box center [347, 347] width 21 height 21
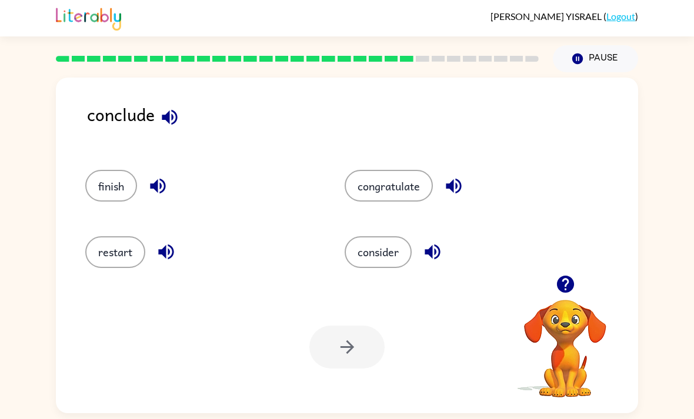
click at [180, 122] on button "button" at bounding box center [170, 117] width 30 height 30
click at [170, 194] on button "button" at bounding box center [158, 186] width 30 height 30
click at [170, 262] on icon "button" at bounding box center [166, 252] width 21 height 21
click at [464, 169] on div "congratulate" at bounding box center [451, 181] width 259 height 66
click at [464, 184] on icon "button" at bounding box center [453, 186] width 21 height 21
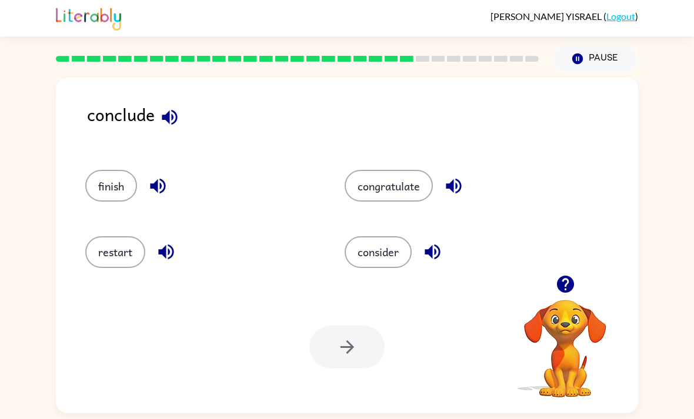
click at [443, 252] on icon "button" at bounding box center [432, 252] width 21 height 21
click at [374, 253] on button "consider" at bounding box center [377, 252] width 67 height 32
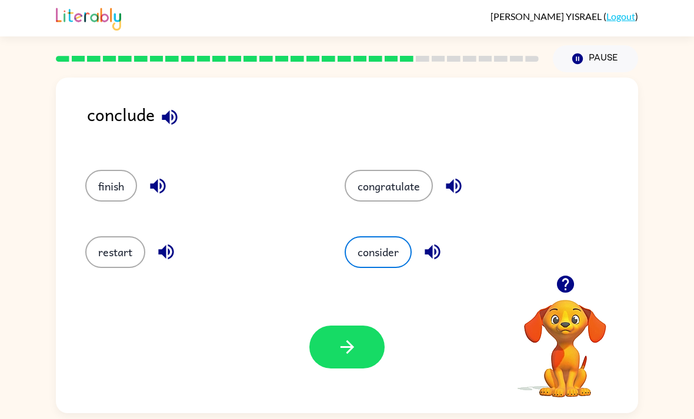
click at [335, 358] on button "button" at bounding box center [346, 347] width 75 height 43
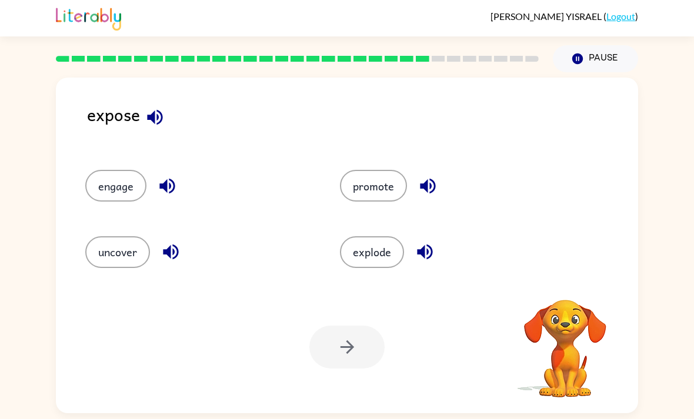
click at [163, 115] on icon "button" at bounding box center [155, 117] width 21 height 21
click at [181, 190] on button "button" at bounding box center [167, 186] width 30 height 30
click at [186, 257] on button "button" at bounding box center [171, 252] width 30 height 30
click at [442, 180] on div "promote" at bounding box center [453, 186] width 227 height 32
click at [435, 182] on icon "button" at bounding box center [427, 186] width 21 height 21
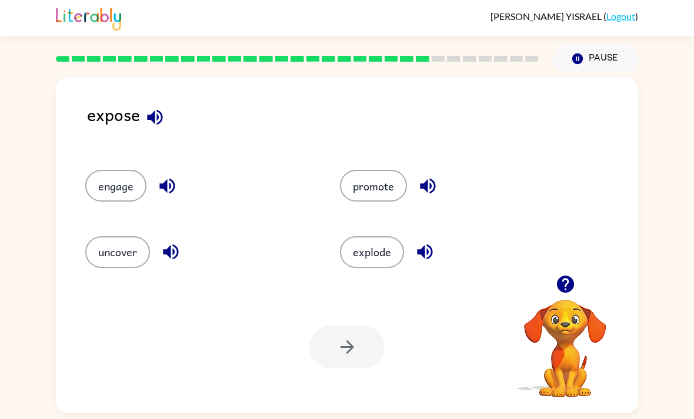
click at [430, 248] on icon "button" at bounding box center [424, 252] width 21 height 21
click at [121, 257] on button "uncover" at bounding box center [117, 252] width 65 height 32
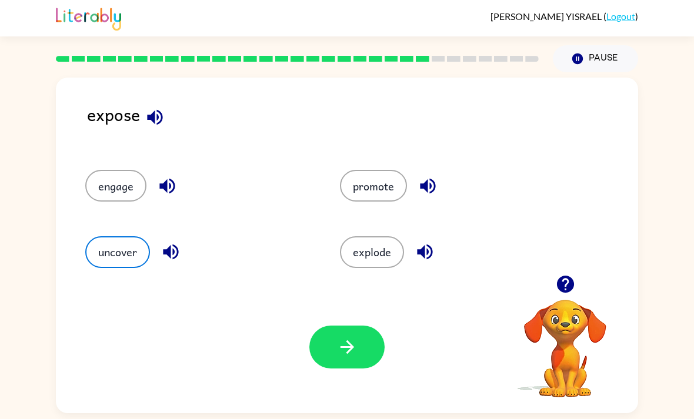
click at [353, 347] on icon "button" at bounding box center [347, 347] width 21 height 21
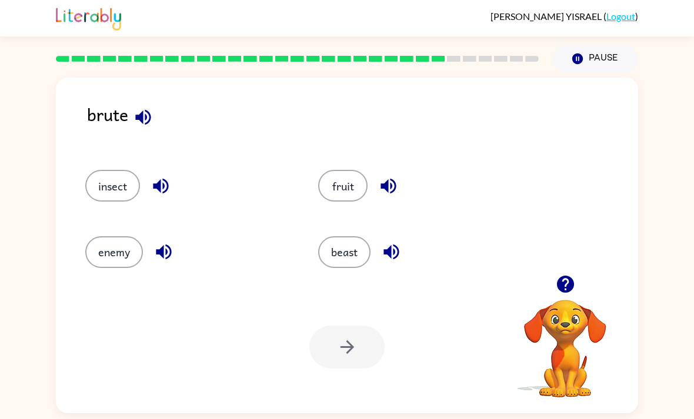
click at [365, 258] on button "beast" at bounding box center [344, 252] width 52 height 32
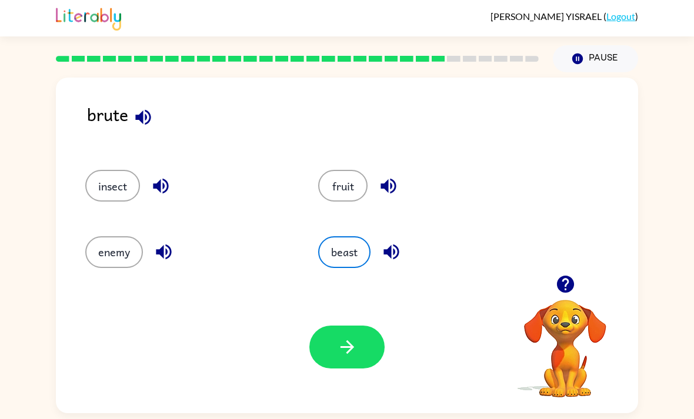
click at [361, 341] on button "button" at bounding box center [346, 347] width 75 height 43
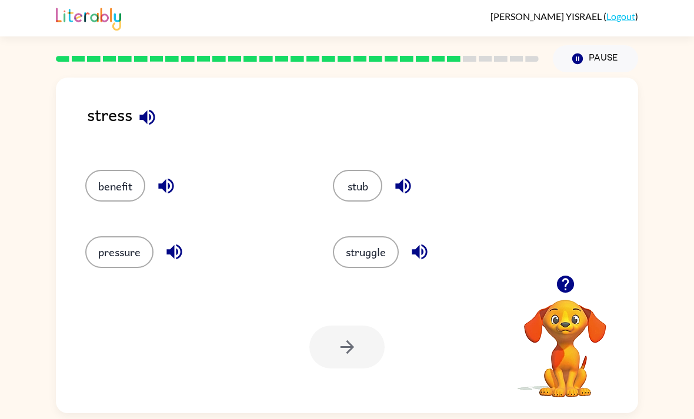
click at [110, 250] on button "pressure" at bounding box center [119, 252] width 68 height 32
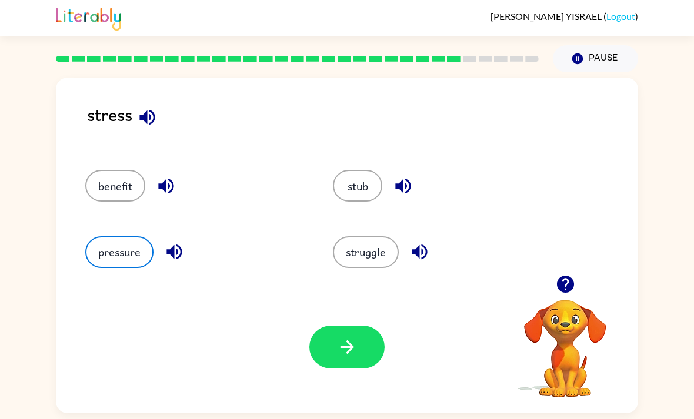
click at [368, 346] on button "button" at bounding box center [346, 347] width 75 height 43
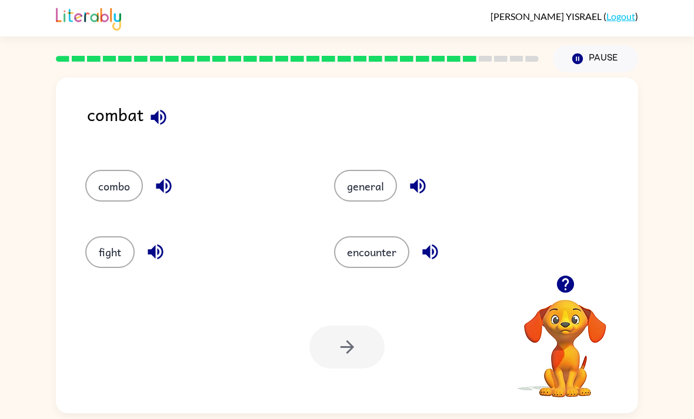
click at [170, 123] on button "button" at bounding box center [158, 117] width 30 height 30
click at [168, 191] on icon "button" at bounding box center [163, 186] width 21 height 21
click at [424, 179] on icon "button" at bounding box center [417, 186] width 21 height 21
click at [436, 256] on icon "button" at bounding box center [430, 252] width 21 height 21
click at [156, 262] on icon "button" at bounding box center [155, 252] width 21 height 21
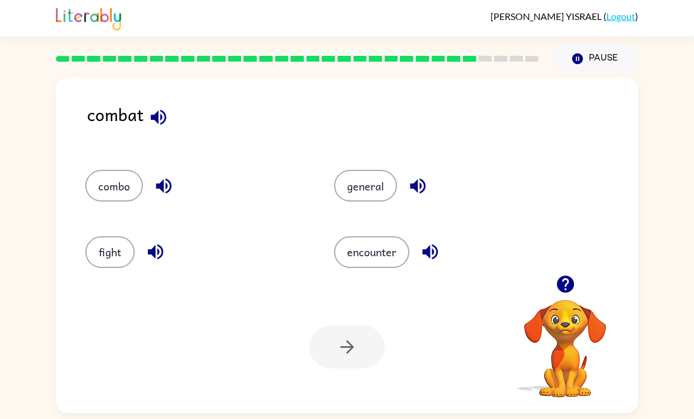
click at [115, 255] on button "fight" at bounding box center [109, 252] width 49 height 32
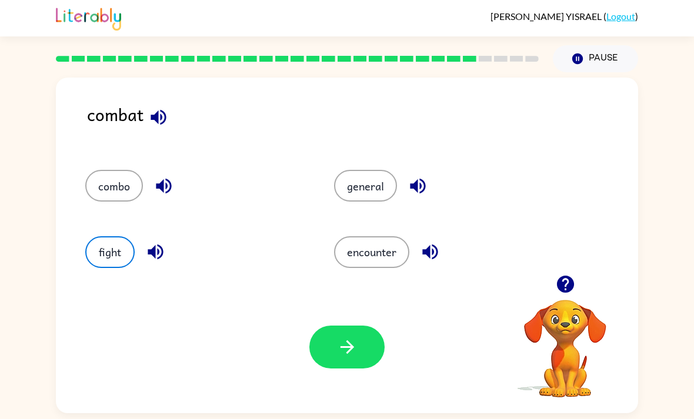
click at [343, 349] on icon "button" at bounding box center [347, 347] width 21 height 21
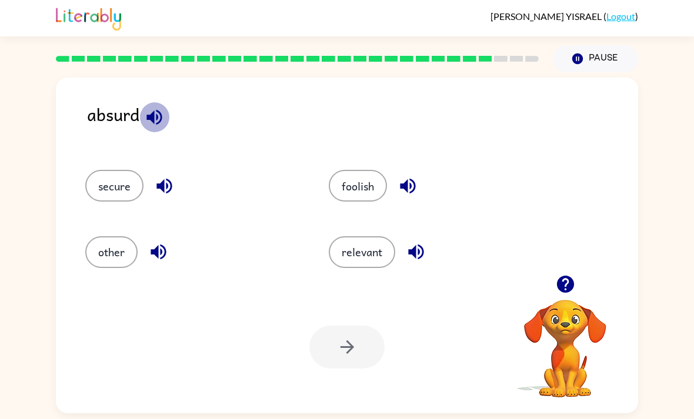
click at [156, 128] on icon "button" at bounding box center [154, 117] width 21 height 21
click at [169, 190] on icon "button" at bounding box center [164, 186] width 21 height 21
click at [172, 251] on button "button" at bounding box center [158, 252] width 30 height 30
click at [416, 179] on icon "button" at bounding box center [407, 186] width 21 height 21
click at [423, 255] on icon "button" at bounding box center [415, 252] width 15 height 15
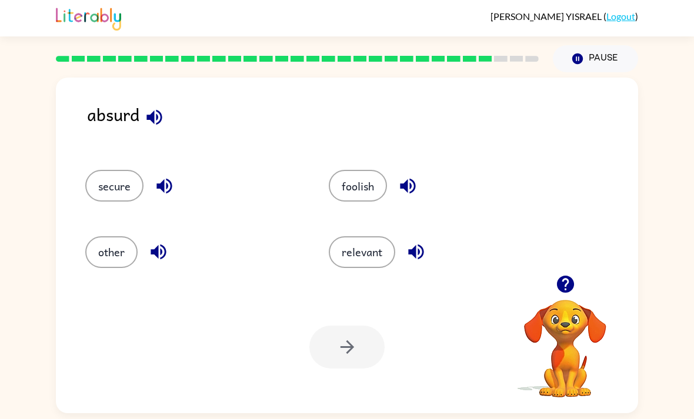
click at [172, 190] on icon "button" at bounding box center [163, 186] width 15 height 15
click at [377, 186] on button "foolish" at bounding box center [358, 186] width 58 height 32
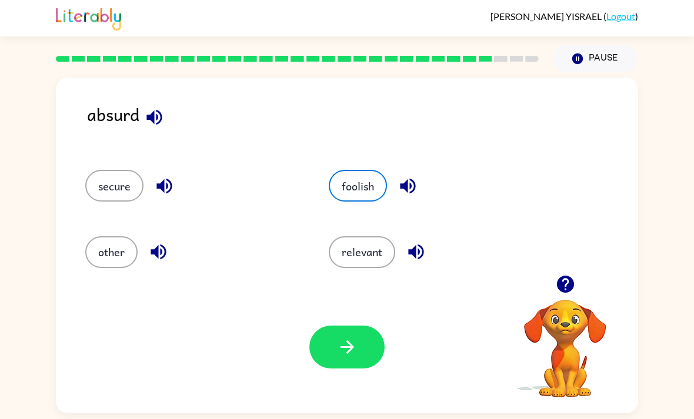
click at [350, 351] on icon "button" at bounding box center [347, 347] width 14 height 14
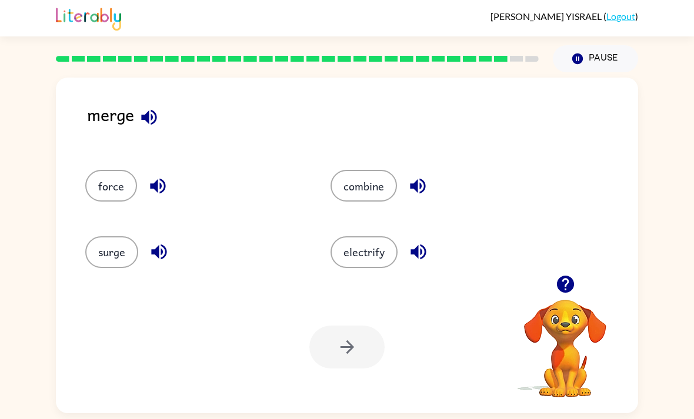
click at [152, 119] on icon "button" at bounding box center [148, 116] width 15 height 15
click at [163, 201] on button "button" at bounding box center [158, 186] width 30 height 30
click at [186, 268] on div "surge" at bounding box center [194, 252] width 218 height 32
click at [170, 262] on button "button" at bounding box center [159, 252] width 30 height 30
click at [407, 192] on icon "button" at bounding box center [417, 186] width 21 height 21
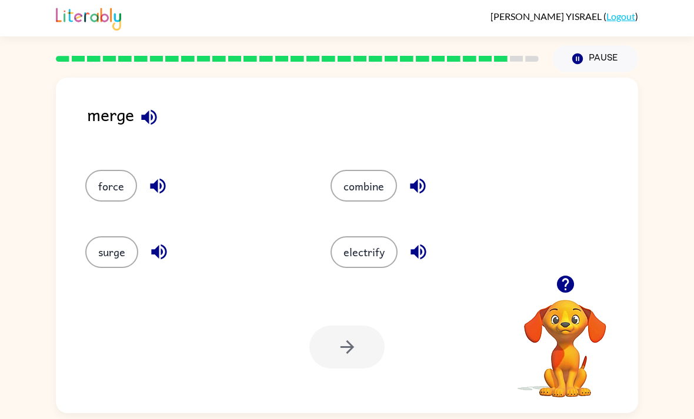
click at [420, 267] on button "button" at bounding box center [418, 252] width 30 height 30
click at [375, 190] on button "combine" at bounding box center [363, 186] width 66 height 32
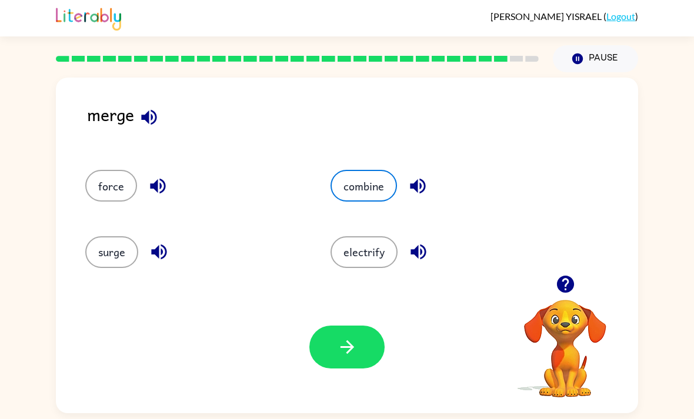
click at [341, 357] on icon "button" at bounding box center [347, 347] width 21 height 21
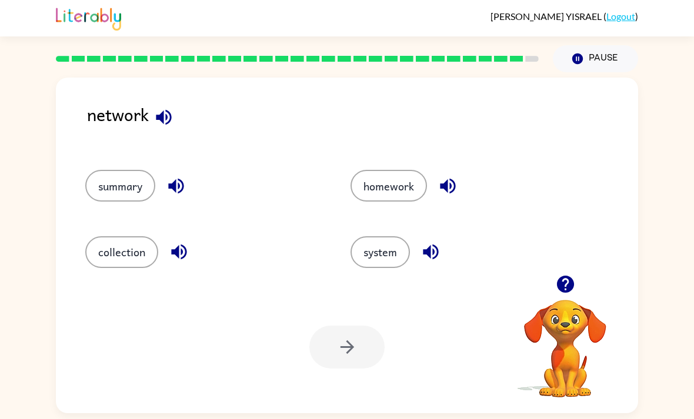
click at [177, 117] on button "button" at bounding box center [164, 117] width 30 height 30
click at [175, 193] on icon "button" at bounding box center [175, 186] width 15 height 15
click at [183, 254] on icon "button" at bounding box center [179, 252] width 21 height 21
click at [455, 180] on icon "button" at bounding box center [447, 186] width 21 height 21
click at [445, 254] on button "button" at bounding box center [431, 252] width 30 height 30
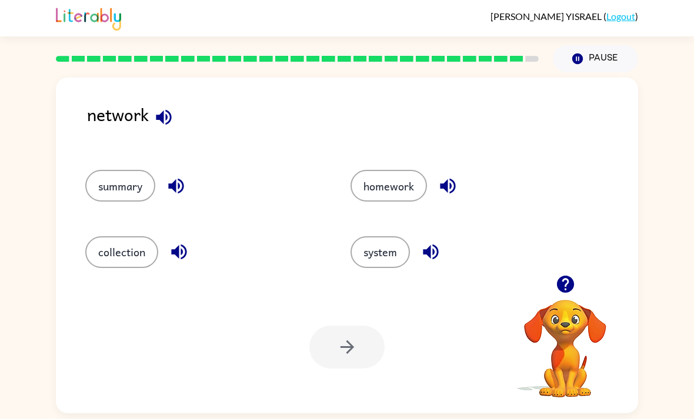
click at [383, 264] on button "system" at bounding box center [379, 252] width 59 height 32
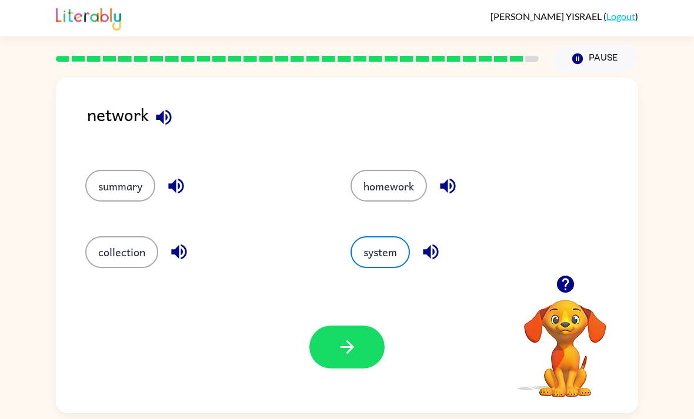
click at [354, 348] on icon "button" at bounding box center [347, 347] width 21 height 21
